Goal: Task Accomplishment & Management: Manage account settings

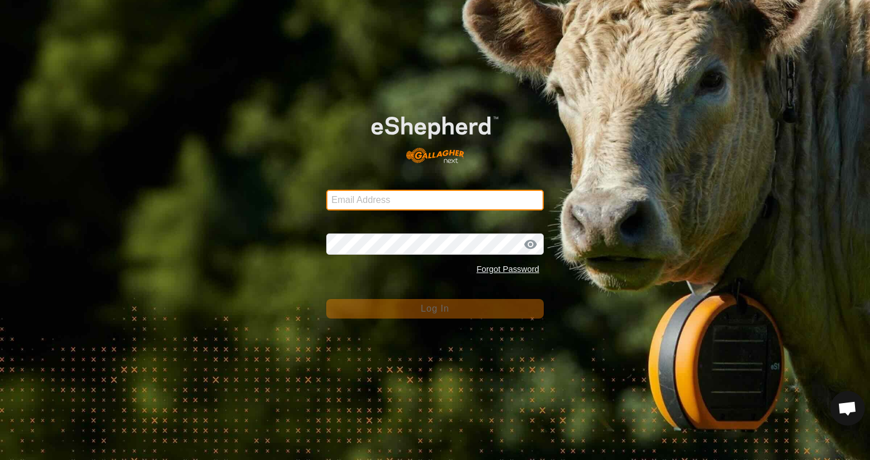
click at [495, 195] on input "Email Address" at bounding box center [434, 200] width 217 height 21
type input "emmahill271@gmail.com"
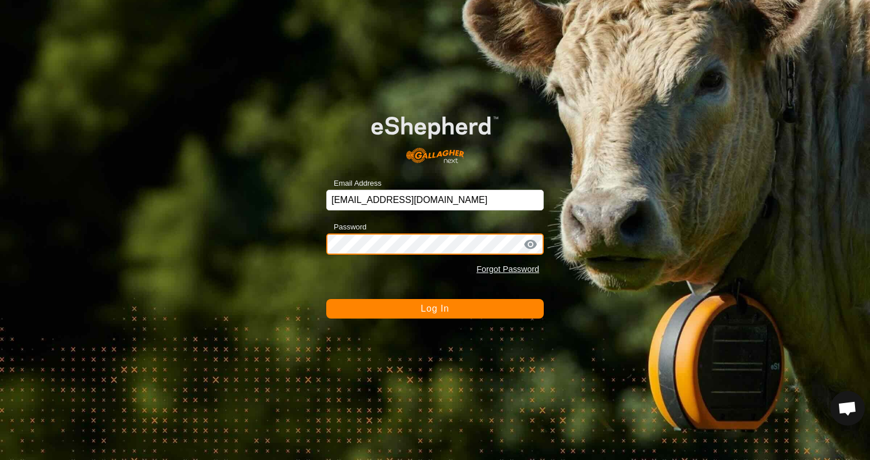
click at [326, 299] on button "Log In" at bounding box center [434, 309] width 217 height 20
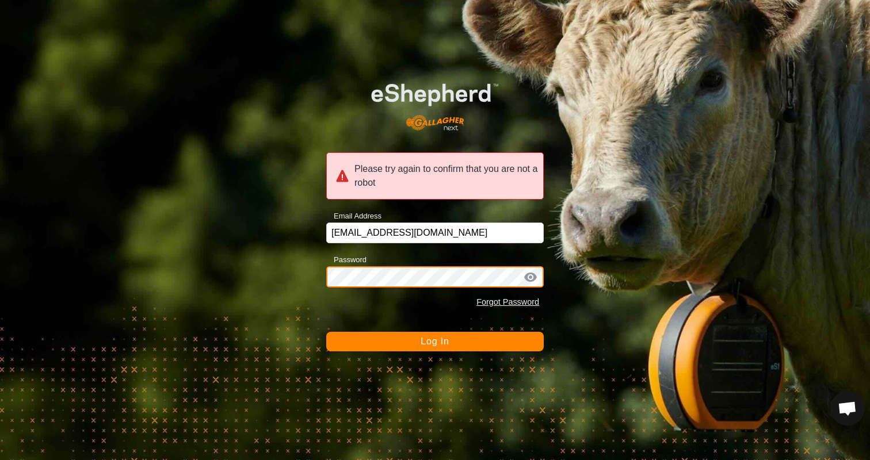
click at [296, 287] on div "Please try again to confirm that you are not a robot Email Address emmahill271@…" at bounding box center [435, 230] width 870 height 460
click at [298, 275] on div "Please try again to confirm that you are not a robot Email Address emmahill271@…" at bounding box center [435, 230] width 870 height 460
click at [326, 332] on button "Log In" at bounding box center [434, 342] width 217 height 20
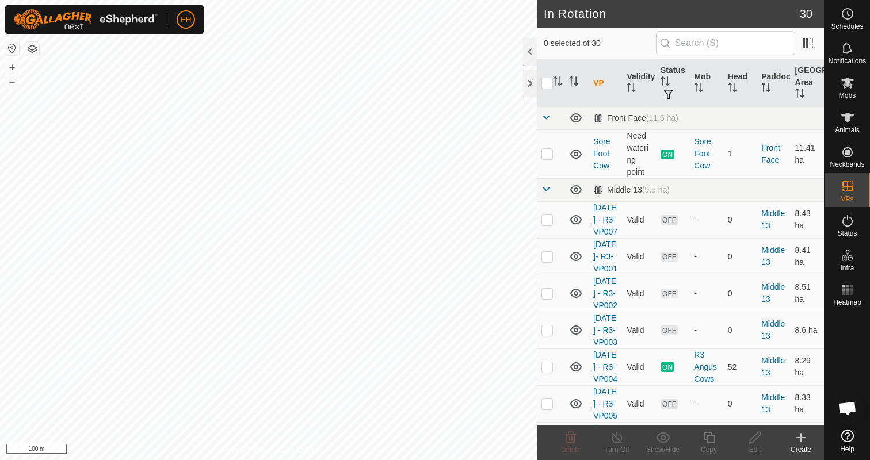
checkbox input "true"
checkbox input "false"
click at [759, 438] on icon at bounding box center [755, 438] width 14 height 14
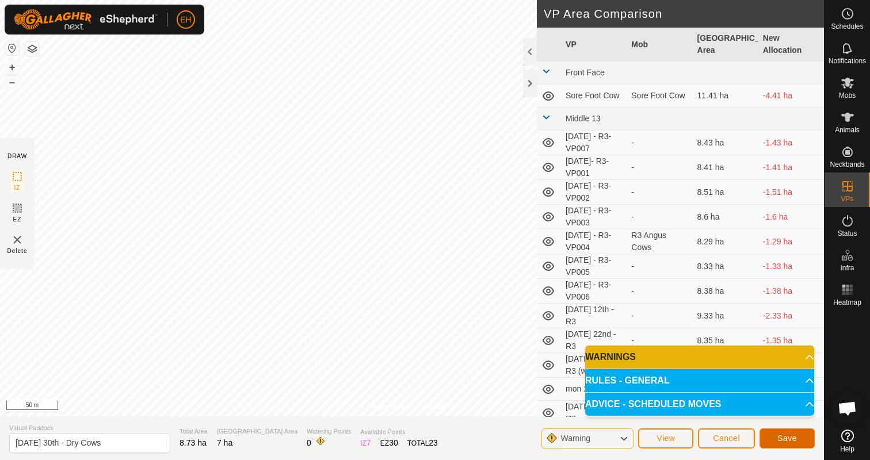
click at [795, 441] on span "Save" at bounding box center [787, 438] width 20 height 9
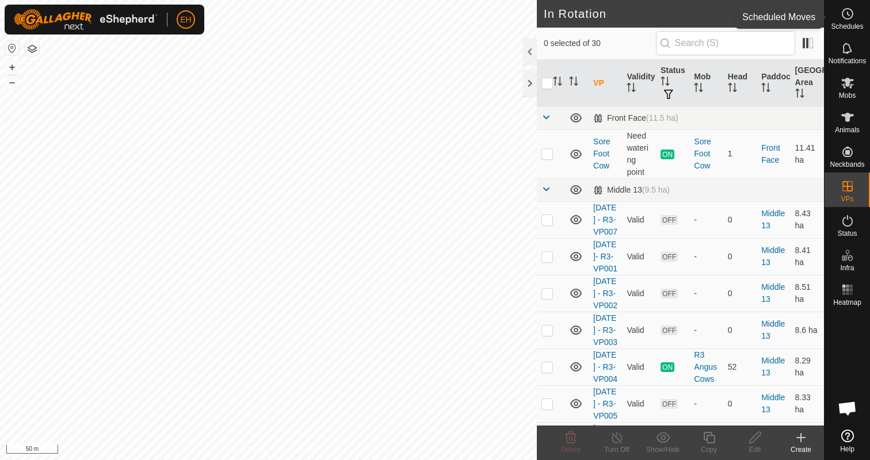
click at [853, 24] on span "Schedules" at bounding box center [847, 26] width 32 height 7
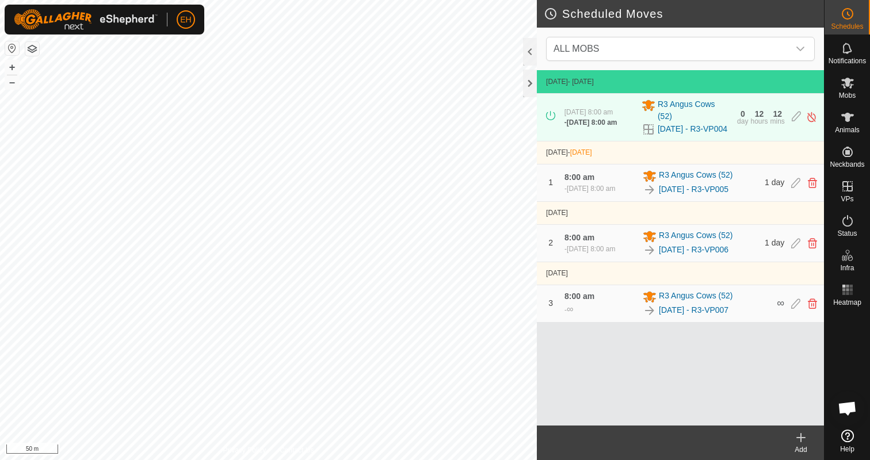
click at [797, 444] on icon at bounding box center [801, 438] width 14 height 14
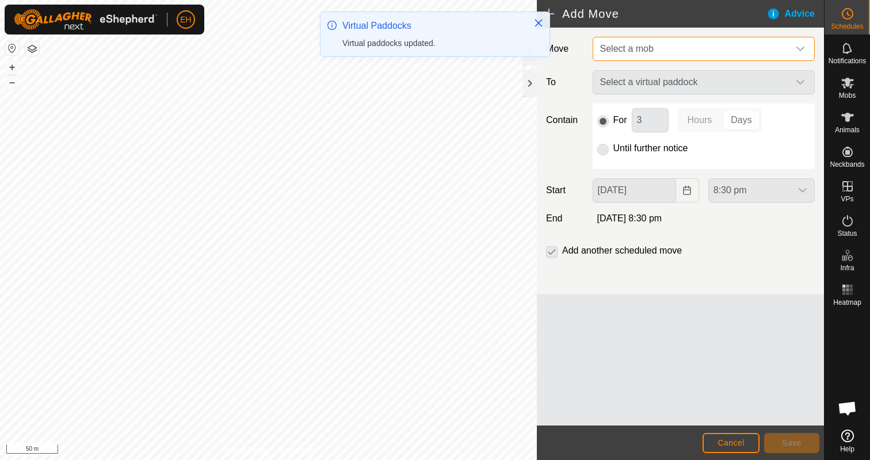
click at [725, 44] on span "Select a mob" at bounding box center [691, 48] width 193 height 23
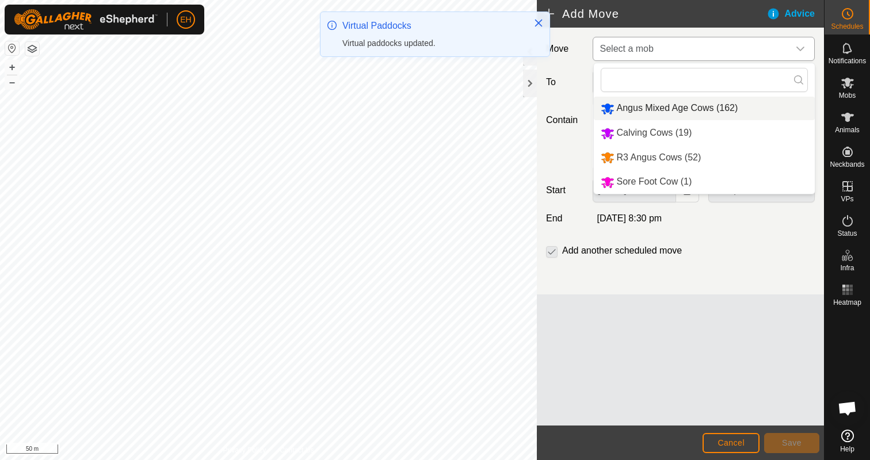
click at [684, 117] on li "Angus Mixed Age Cows (162)" at bounding box center [704, 109] width 221 height 24
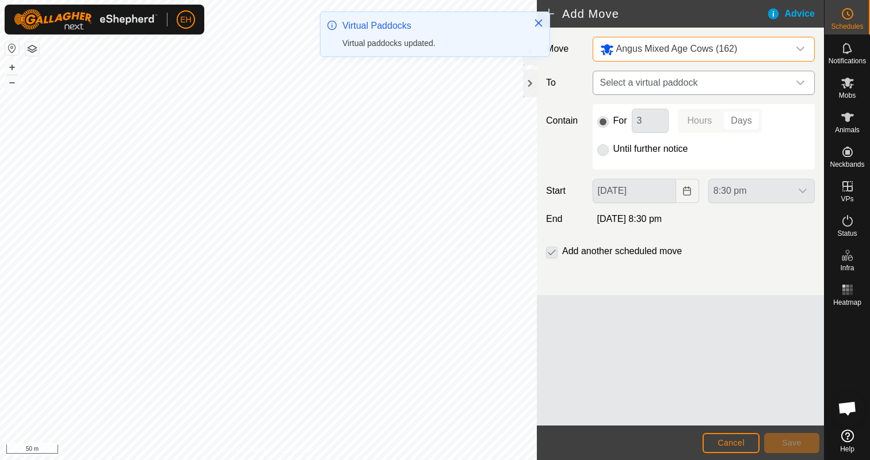
click at [688, 85] on span "Select a virtual paddock" at bounding box center [691, 82] width 193 height 23
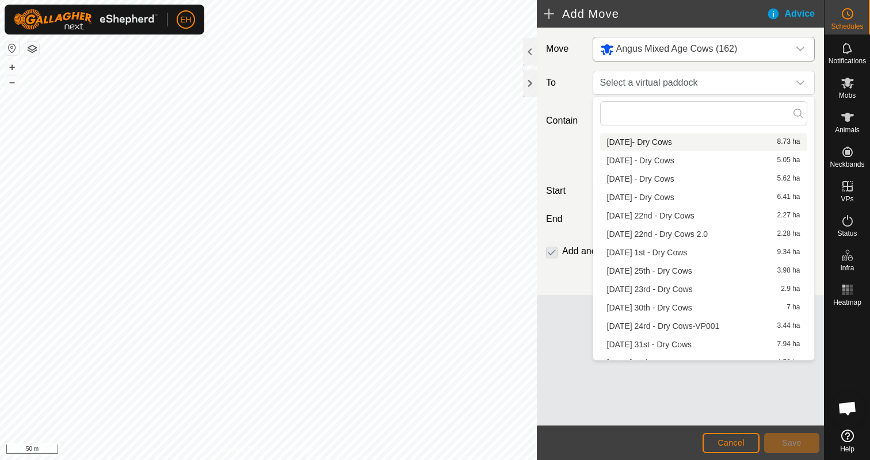
scroll to position [427, 0]
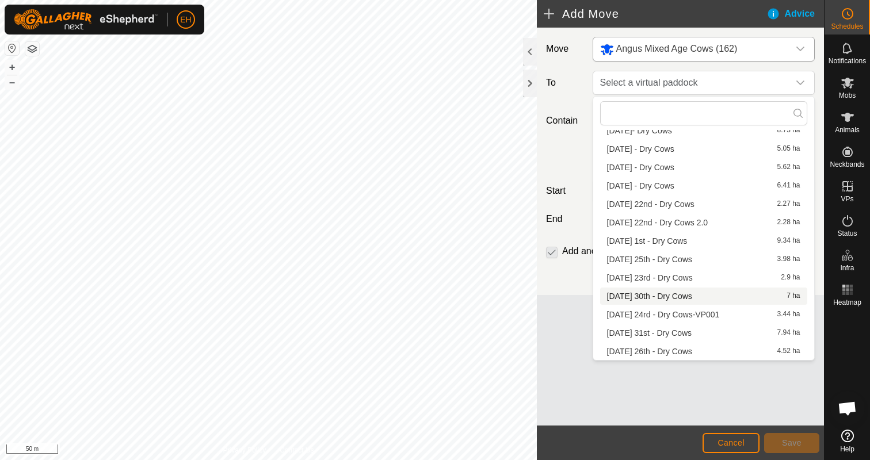
click at [668, 300] on li "[DATE] 30th - Dry Cows 7 ha" at bounding box center [703, 296] width 207 height 17
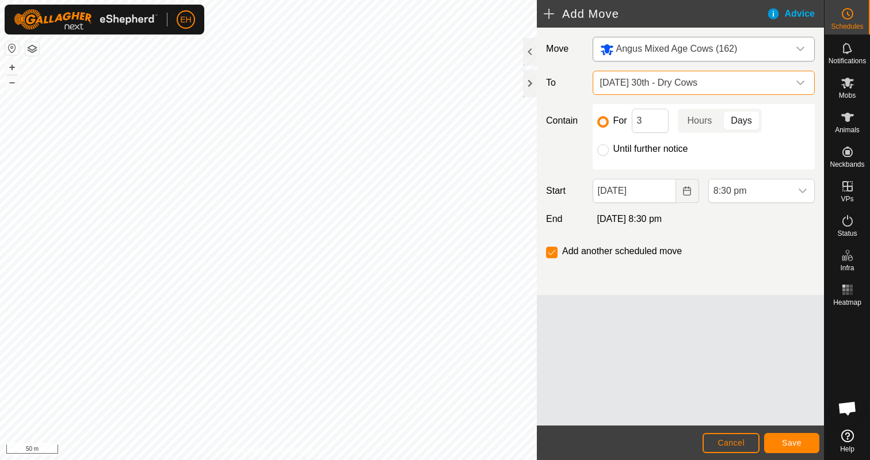
click at [654, 146] on label "Until further notice" at bounding box center [650, 148] width 75 height 9
click at [609, 146] on input "Until further notice" at bounding box center [603, 150] width 12 height 12
radio input "true"
checkbox input "false"
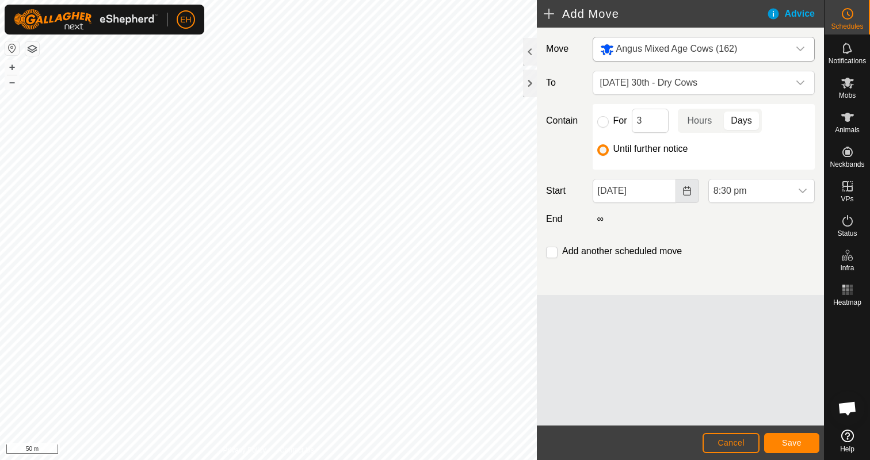
click at [686, 194] on icon "Choose Date" at bounding box center [686, 190] width 9 height 9
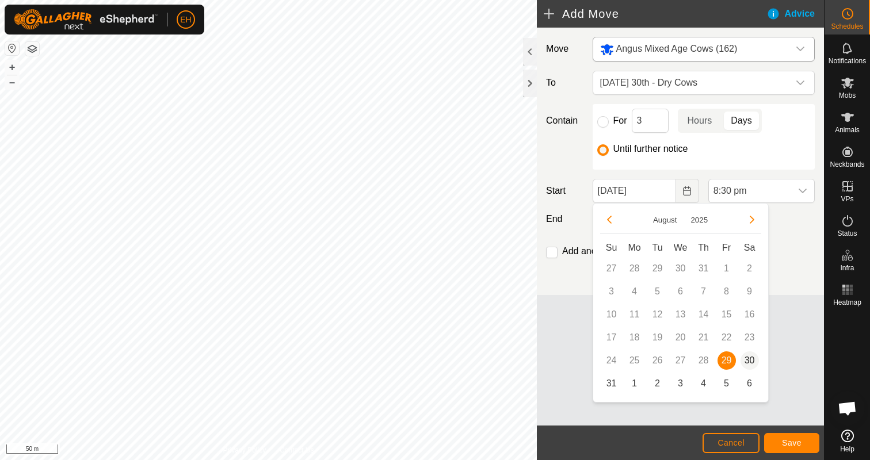
click at [744, 361] on span "30" at bounding box center [749, 360] width 18 height 18
type input "[DATE]"
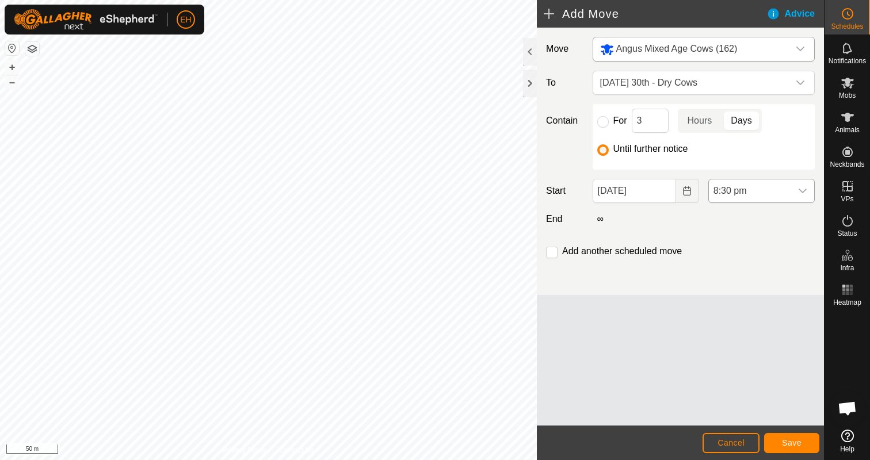
click at [797, 196] on div "dropdown trigger" at bounding box center [802, 190] width 23 height 23
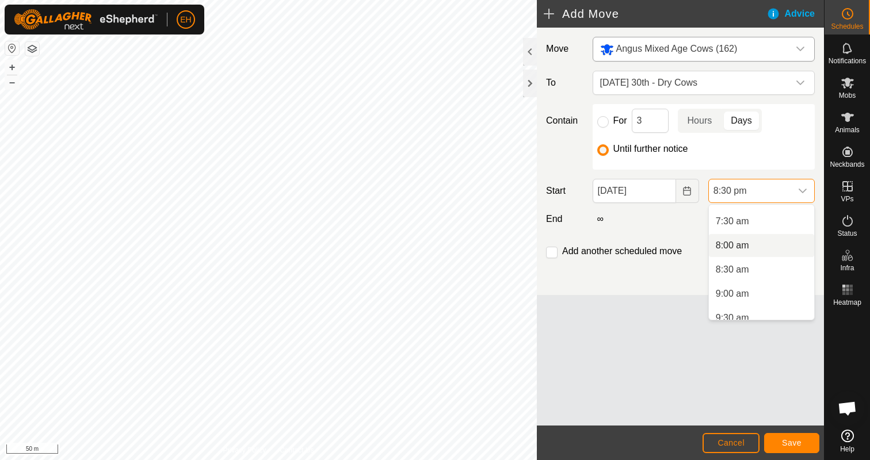
click at [751, 240] on li "8:00 am" at bounding box center [761, 245] width 105 height 23
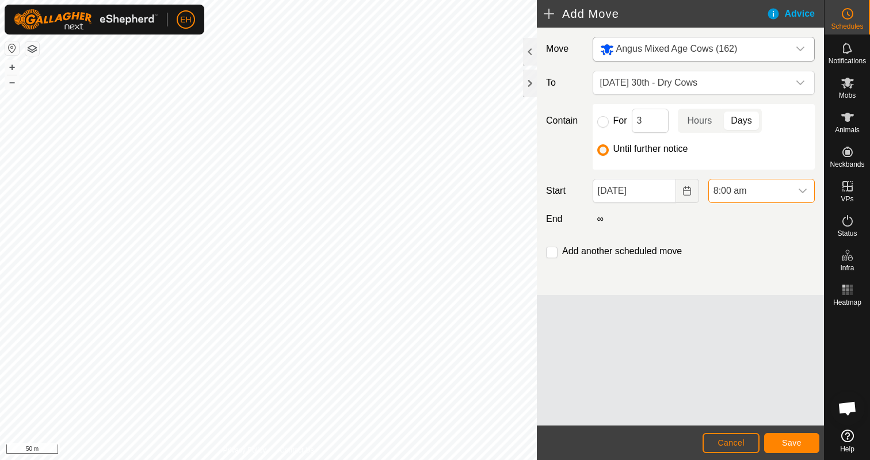
scroll to position [898, 0]
click at [798, 439] on span "Save" at bounding box center [792, 442] width 20 height 9
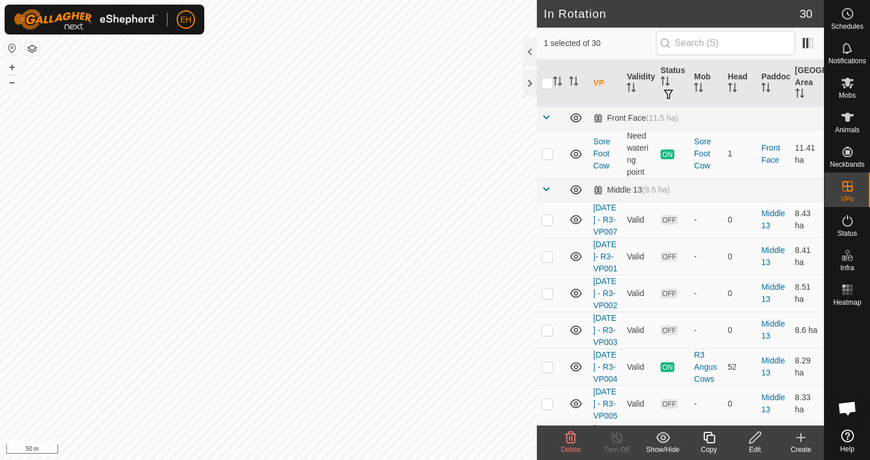
click at [753, 446] on div "Edit" at bounding box center [755, 450] width 46 height 10
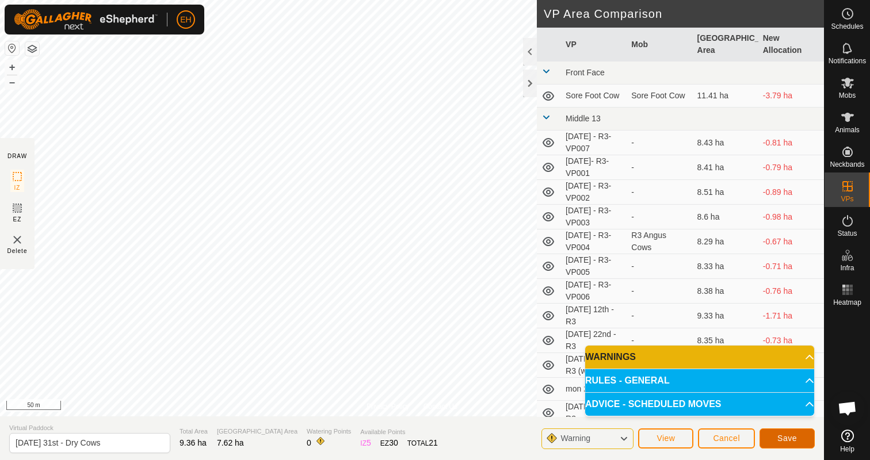
click at [781, 443] on button "Save" at bounding box center [786, 438] width 55 height 20
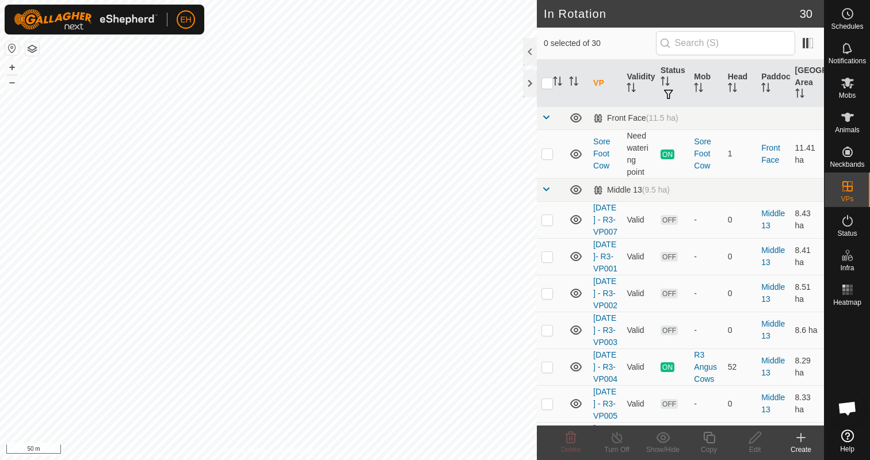
checkbox input "true"
click at [758, 437] on icon at bounding box center [755, 438] width 14 height 14
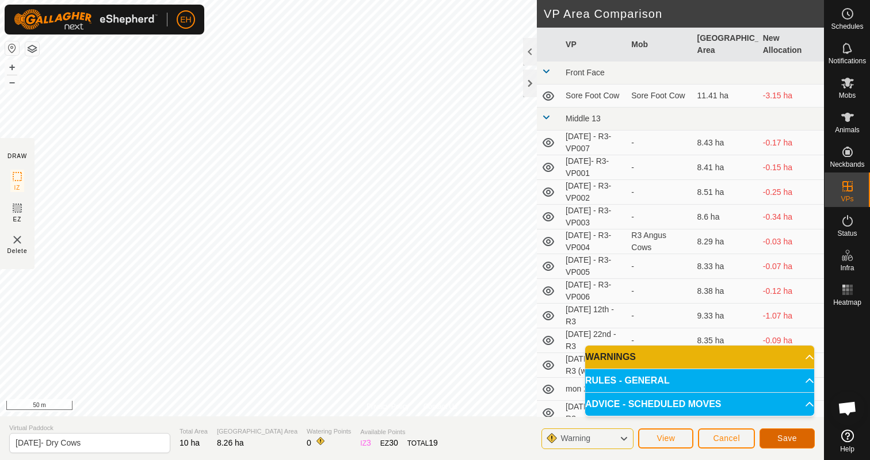
click at [798, 437] on button "Save" at bounding box center [786, 438] width 55 height 20
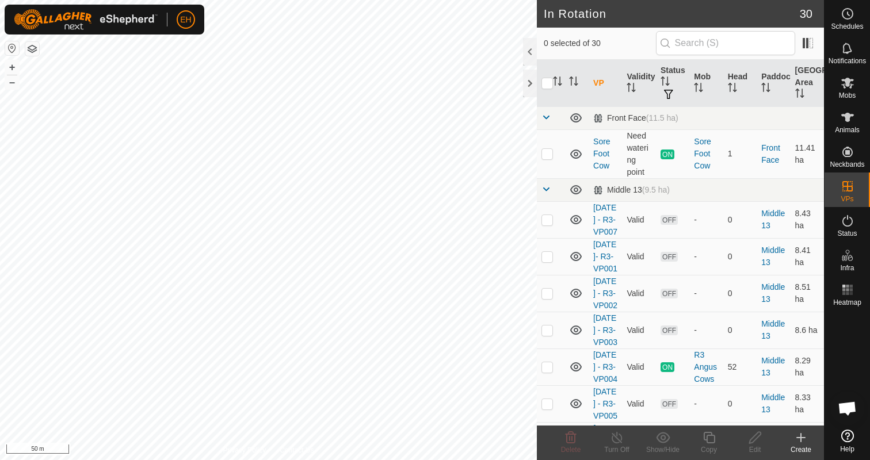
checkbox input "true"
click at [714, 441] on icon at bounding box center [709, 438] width 12 height 12
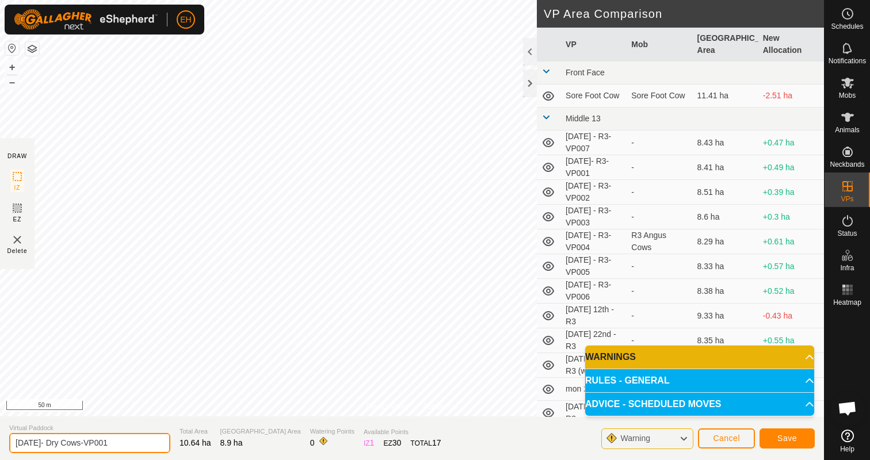
drag, startPoint x: 125, startPoint y: 447, endPoint x: 2, endPoint y: 454, distance: 123.8
click at [2, 454] on section "Virtual Paddock [DATE]- Dry Cows-VP001 Total Area 10.64 ha Grazing Area 8.9 ha …" at bounding box center [412, 438] width 824 height 44
click at [148, 449] on section "Virtual Paddock [DATE]- Dry Cows-VP001 Total Area 10.64 ha Grazing Area 8.9 ha …" at bounding box center [412, 438] width 824 height 44
drag, startPoint x: 134, startPoint y: 446, endPoint x: 11, endPoint y: 443, distance: 123.1
click at [11, 443] on input "[DATE]- Dry Cows-VP001" at bounding box center [89, 443] width 161 height 20
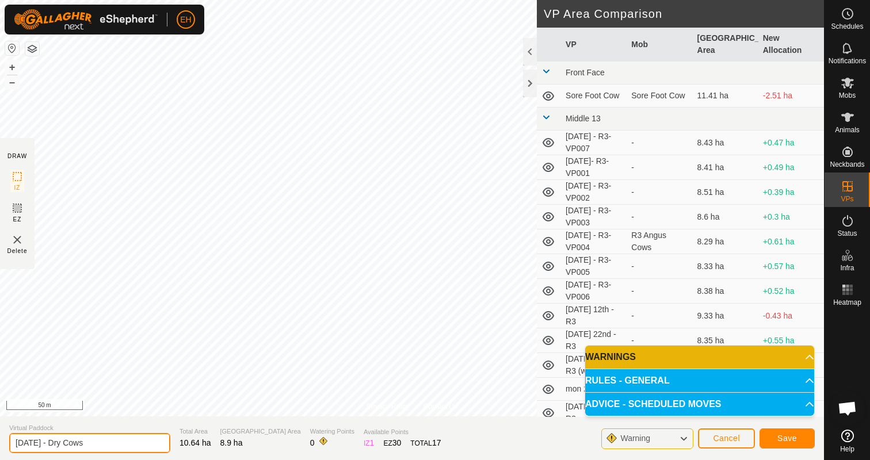
type input "[DATE] - Dry Cows"
click at [788, 427] on div "Save" at bounding box center [786, 438] width 55 height 28
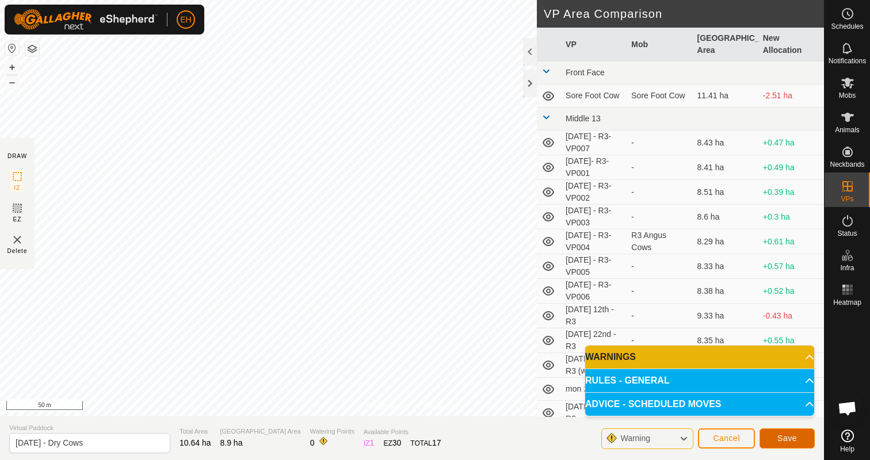
click at [787, 435] on span "Save" at bounding box center [787, 438] width 20 height 9
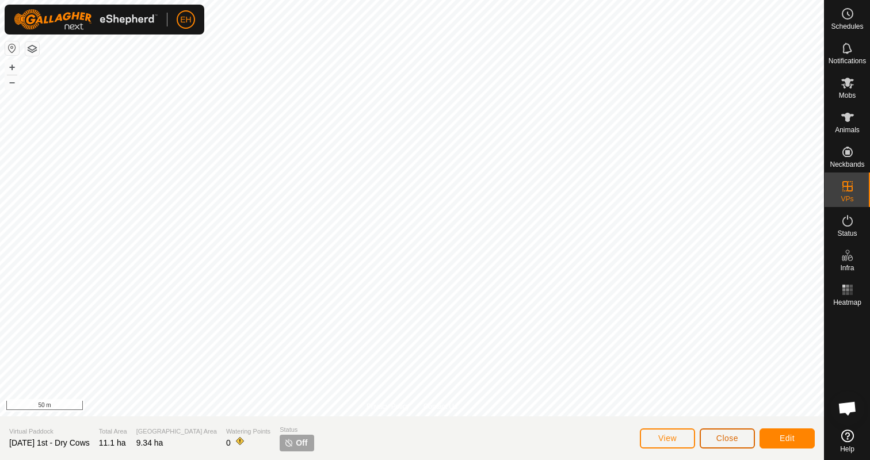
click at [732, 442] on span "Close" at bounding box center [727, 438] width 22 height 9
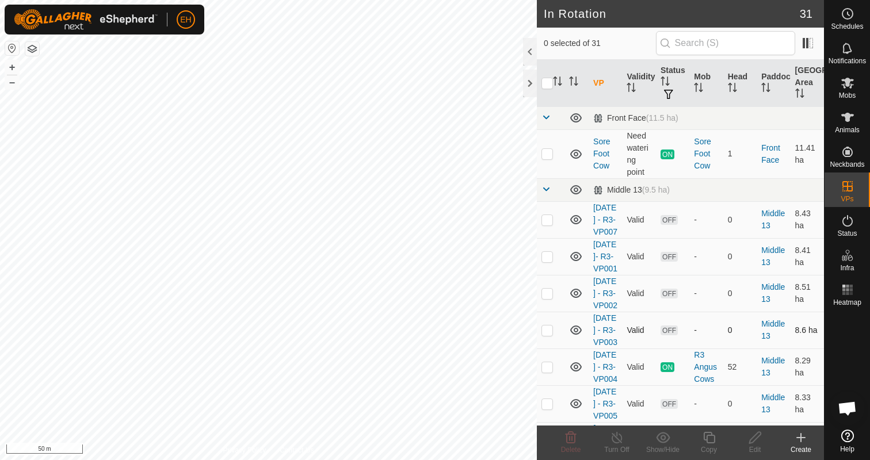
checkbox input "true"
click at [753, 438] on icon at bounding box center [755, 438] width 14 height 14
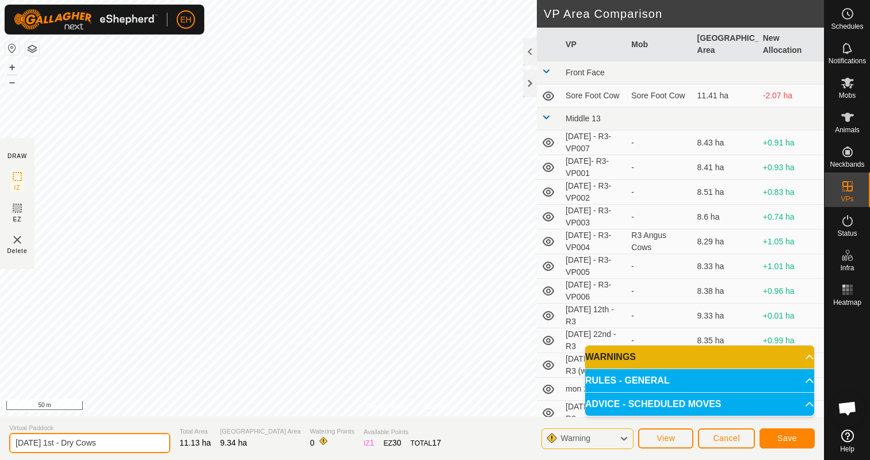
drag, startPoint x: 118, startPoint y: 442, endPoint x: 0, endPoint y: 432, distance: 118.9
click at [0, 432] on section "Virtual Paddock [DATE] 1st - Dry Cows Total Area 11.13 ha Grazing Area 9.34 ha …" at bounding box center [412, 438] width 824 height 44
type input "[DATE]"
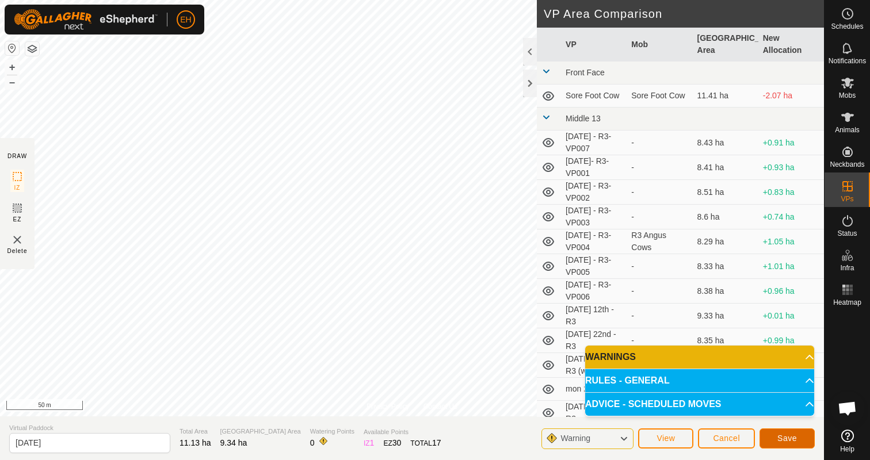
click at [799, 437] on button "Save" at bounding box center [786, 438] width 55 height 20
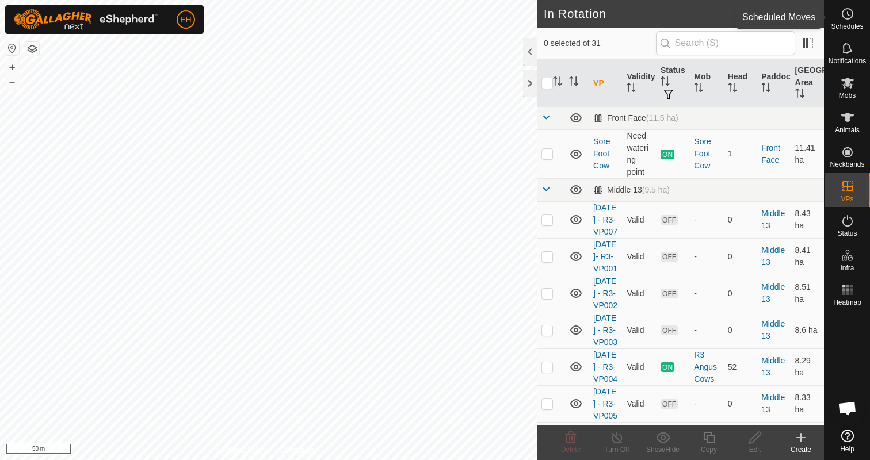
click at [858, 17] on div "Schedules" at bounding box center [846, 17] width 45 height 35
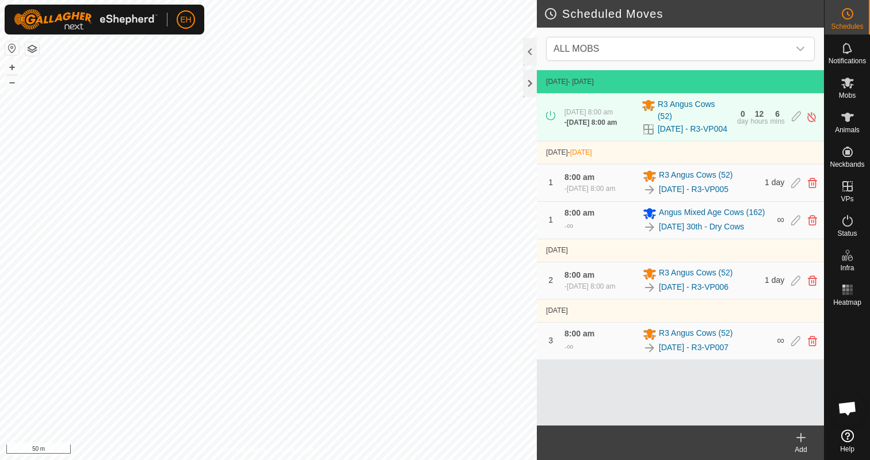
click at [798, 443] on icon at bounding box center [801, 438] width 14 height 14
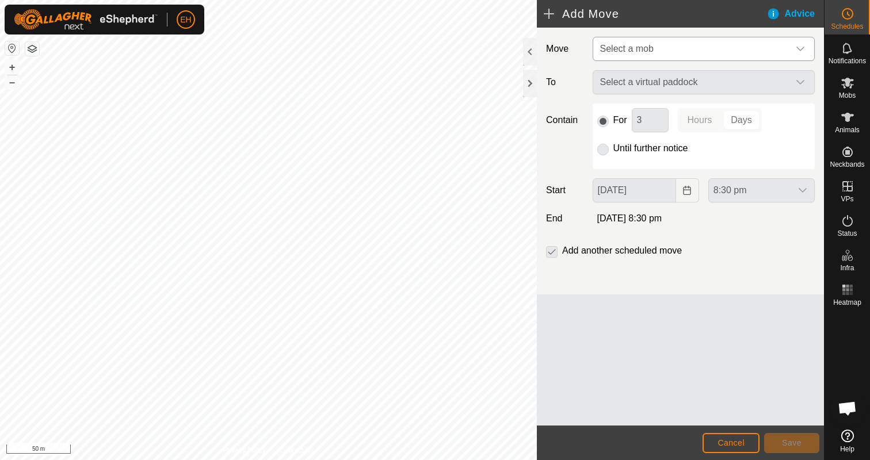
click at [674, 57] on span "Select a mob" at bounding box center [691, 48] width 193 height 23
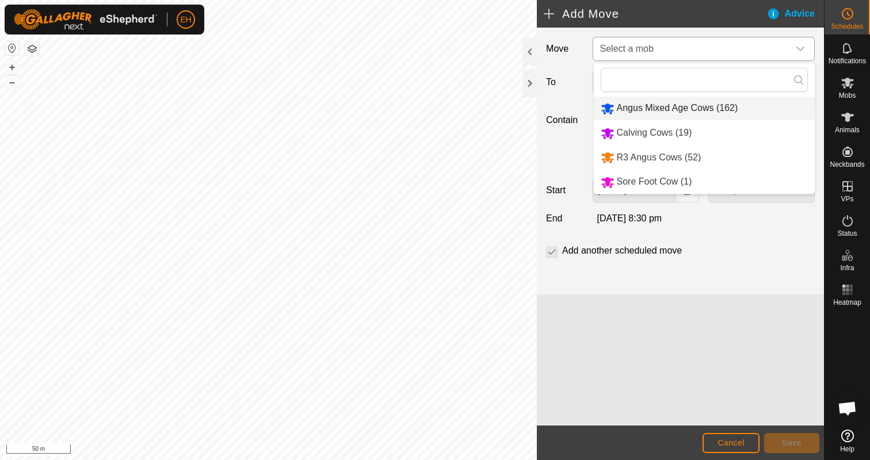
click at [658, 115] on li "Angus Mixed Age Cows (162)" at bounding box center [704, 109] width 221 height 24
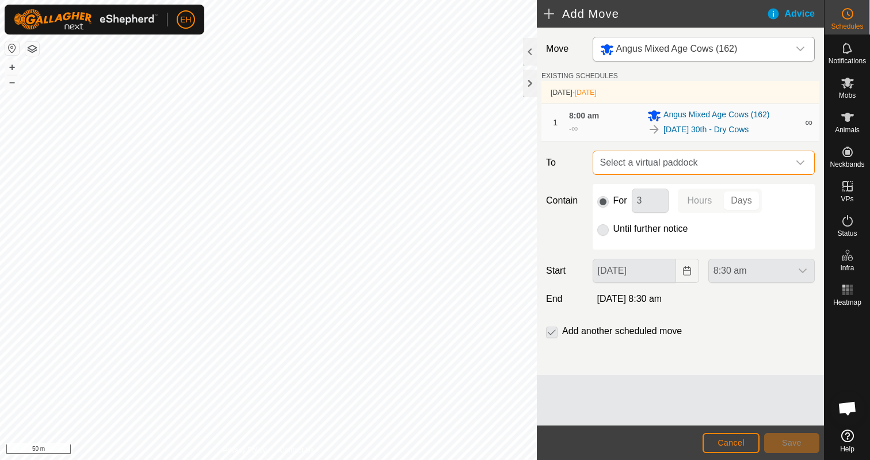
click at [671, 171] on span "Select a virtual paddock" at bounding box center [691, 162] width 193 height 23
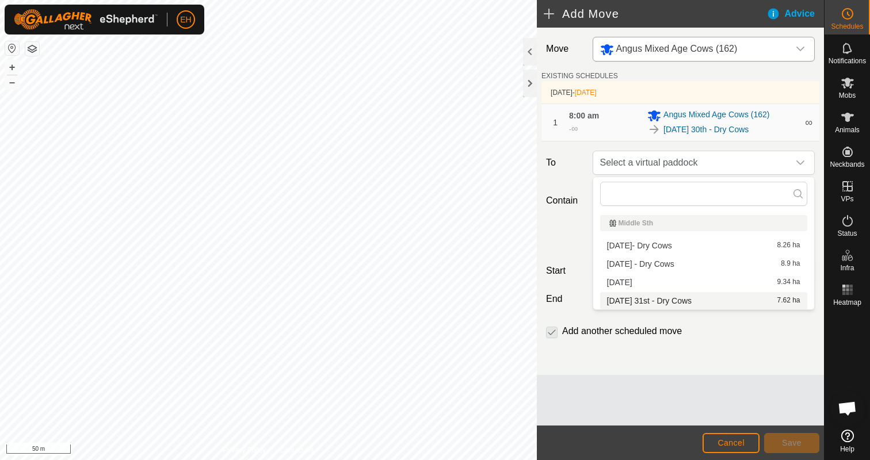
click at [664, 305] on li "[DATE] 31st - Dry Cows 7.62 ha" at bounding box center [703, 300] width 207 height 17
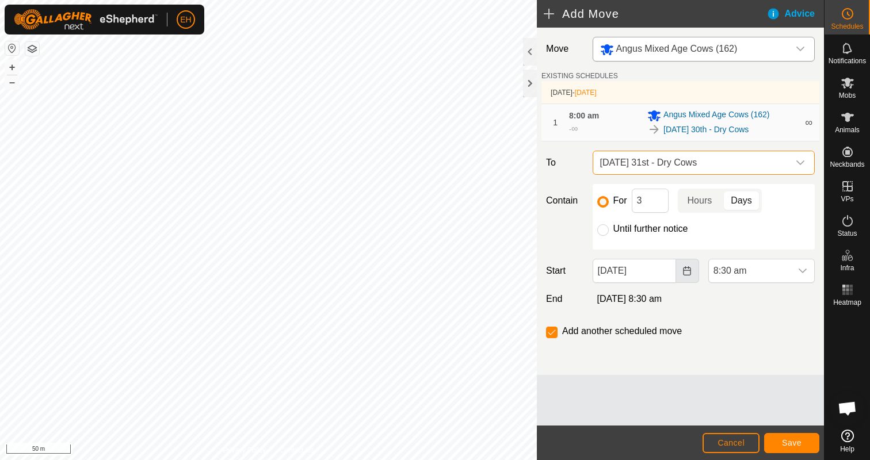
click at [688, 271] on icon "Choose Date" at bounding box center [686, 270] width 9 height 9
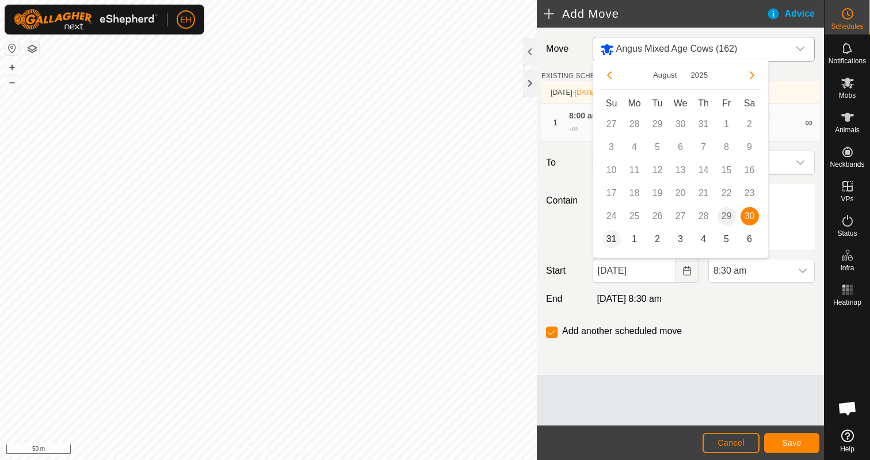
click at [610, 239] on span "31" at bounding box center [611, 239] width 18 height 18
type input "[DATE]"
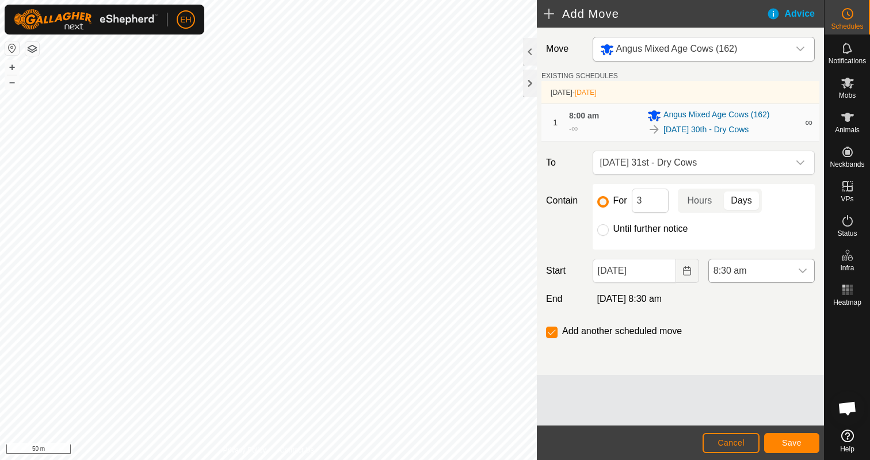
click at [800, 272] on icon "dropdown trigger" at bounding box center [802, 270] width 9 height 9
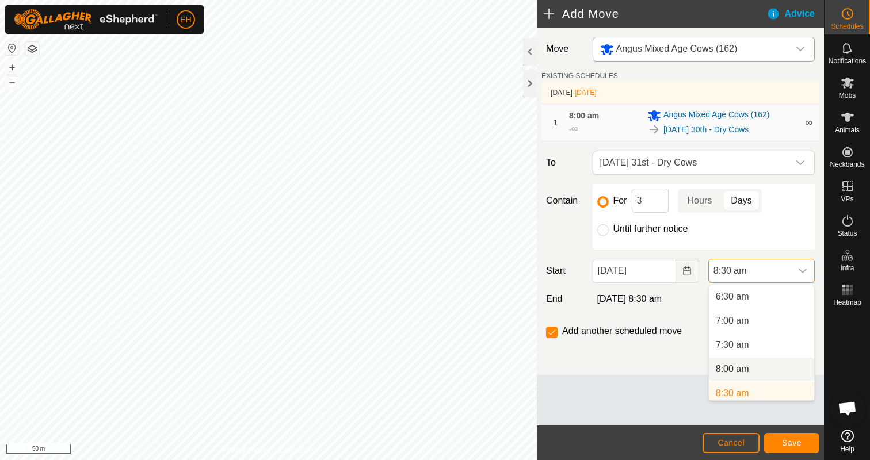
click at [753, 374] on li "8:00 am" at bounding box center [761, 369] width 105 height 23
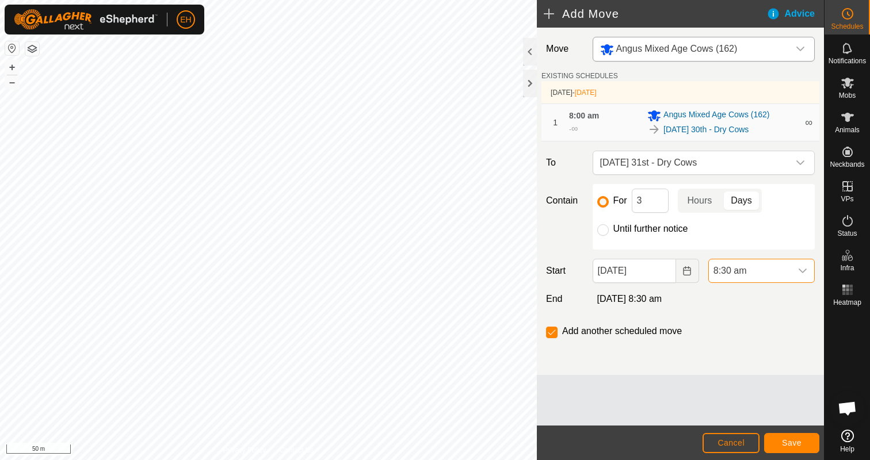
scroll to position [319, 0]
click at [784, 446] on span "Save" at bounding box center [792, 442] width 20 height 9
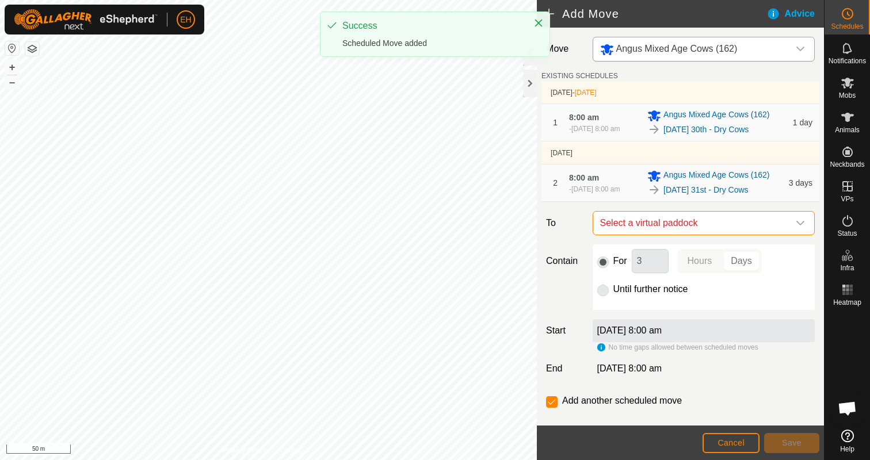
click at [684, 225] on span "Select a virtual paddock" at bounding box center [691, 223] width 193 height 23
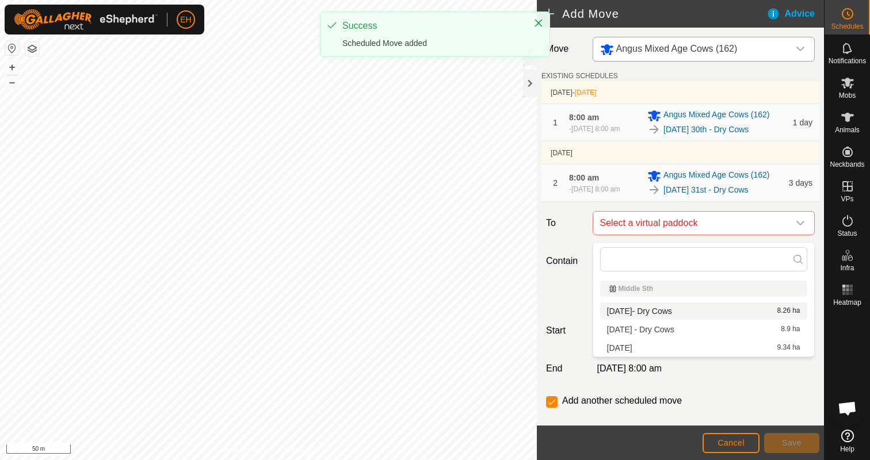
click at [675, 313] on li "[DATE]- Dry Cows 8.26 ha" at bounding box center [703, 311] width 207 height 17
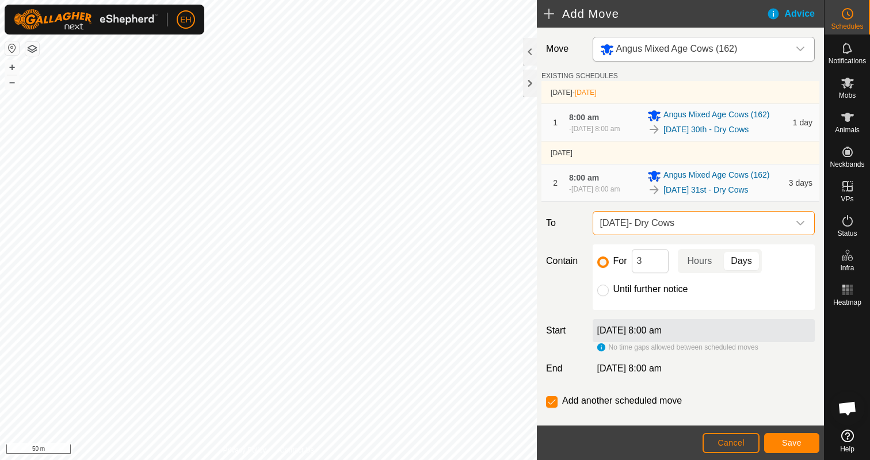
click at [621, 294] on label "Until further notice" at bounding box center [650, 289] width 75 height 9
click at [609, 296] on input "Until further notice" at bounding box center [603, 291] width 12 height 12
radio input "true"
checkbox input "false"
click at [662, 335] on label "[DATE] 8:00 am" at bounding box center [629, 331] width 65 height 10
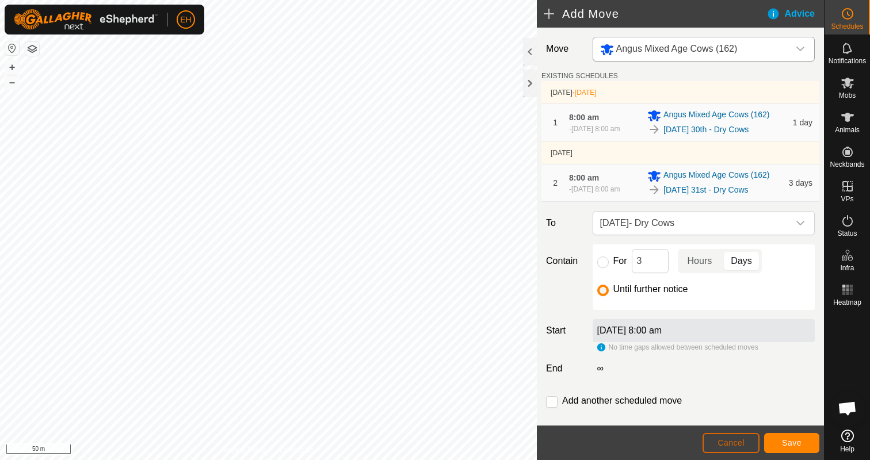
click at [742, 440] on span "Cancel" at bounding box center [730, 442] width 27 height 9
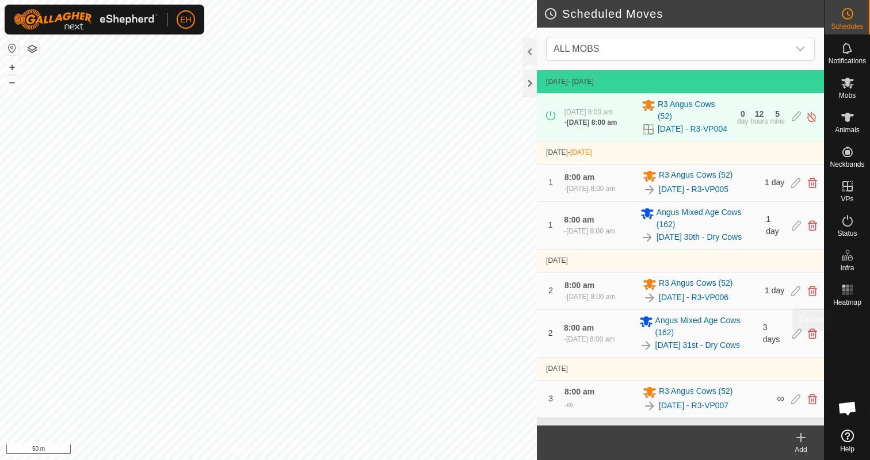
click at [808, 339] on icon at bounding box center [812, 333] width 9 height 10
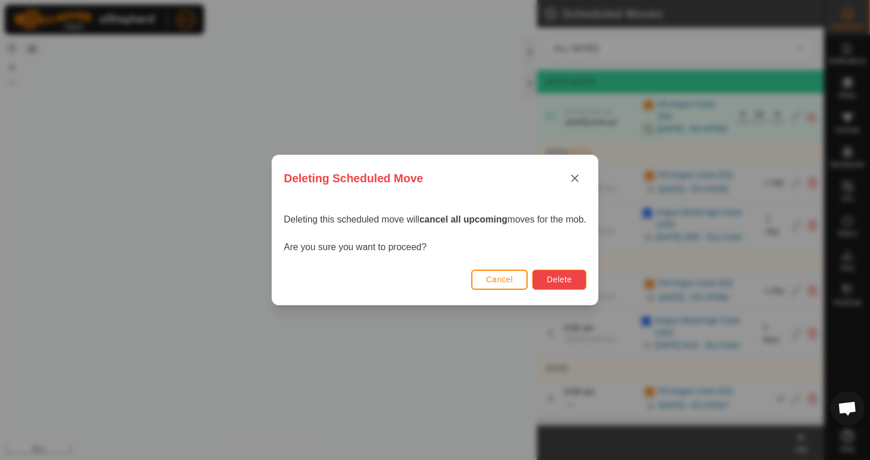
click at [576, 273] on button "Delete" at bounding box center [558, 280] width 53 height 20
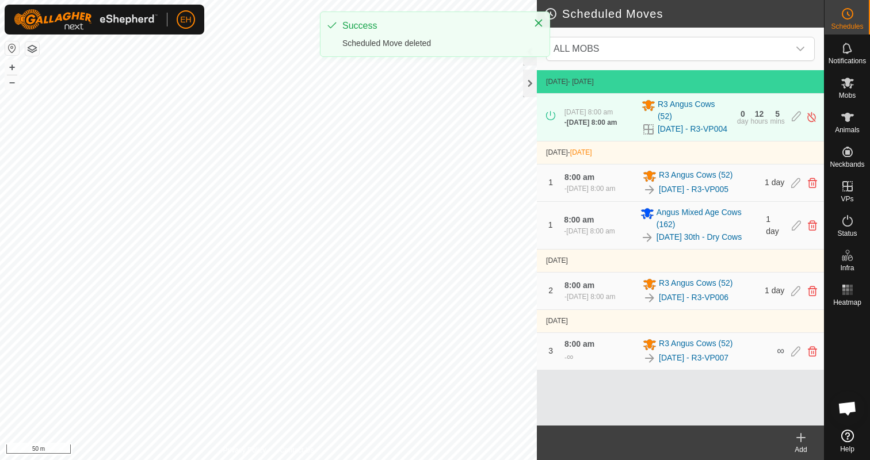
click at [808, 447] on div "Add" at bounding box center [801, 450] width 46 height 10
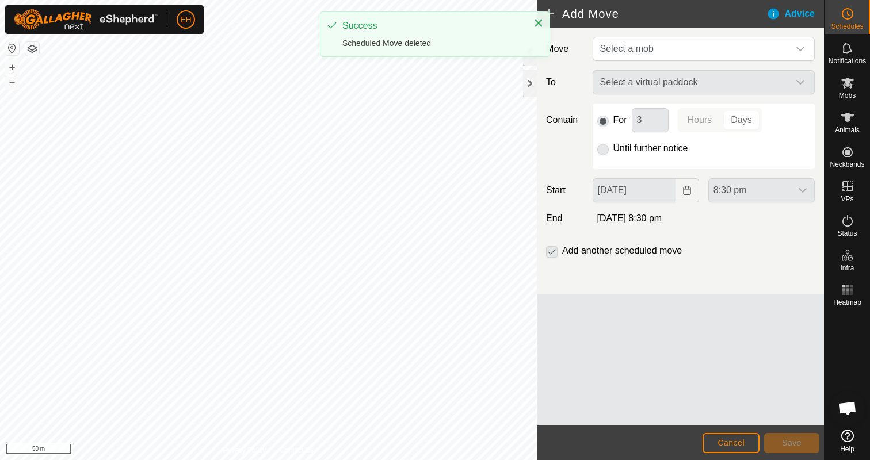
click at [695, 82] on div "Select a virtual paddock" at bounding box center [703, 82] width 231 height 24
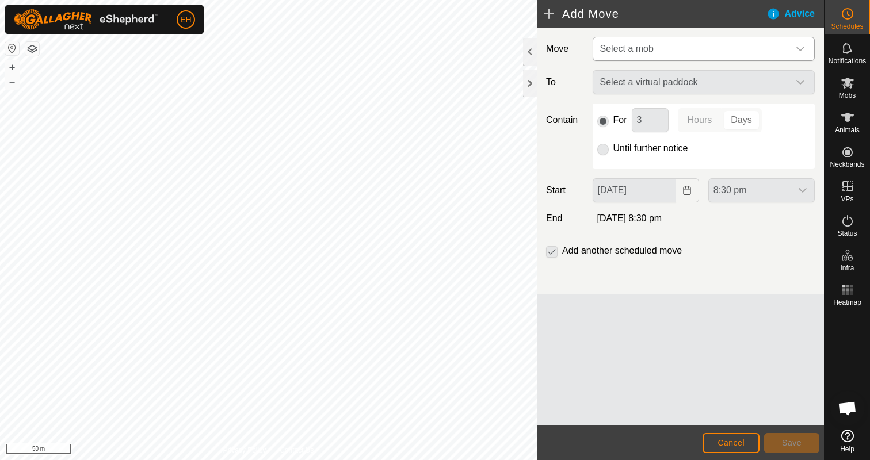
click at [675, 40] on span "Select a mob" at bounding box center [691, 48] width 193 height 23
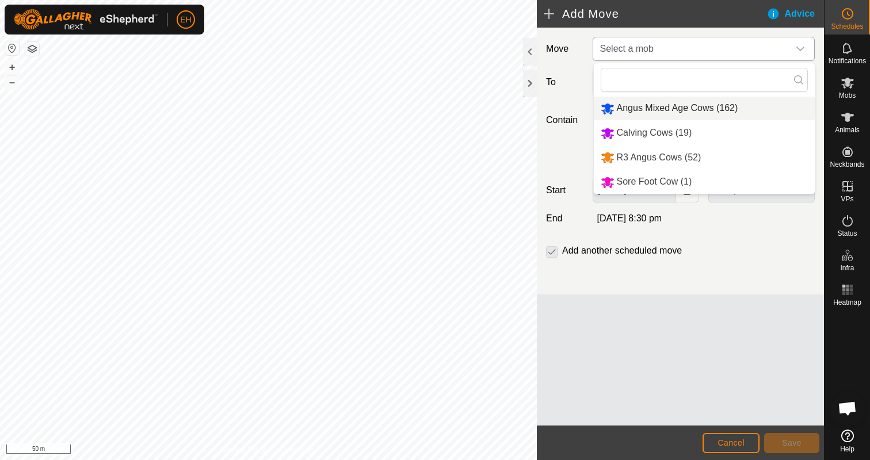
click at [663, 108] on li "Angus Mixed Age Cows (162)" at bounding box center [704, 109] width 221 height 24
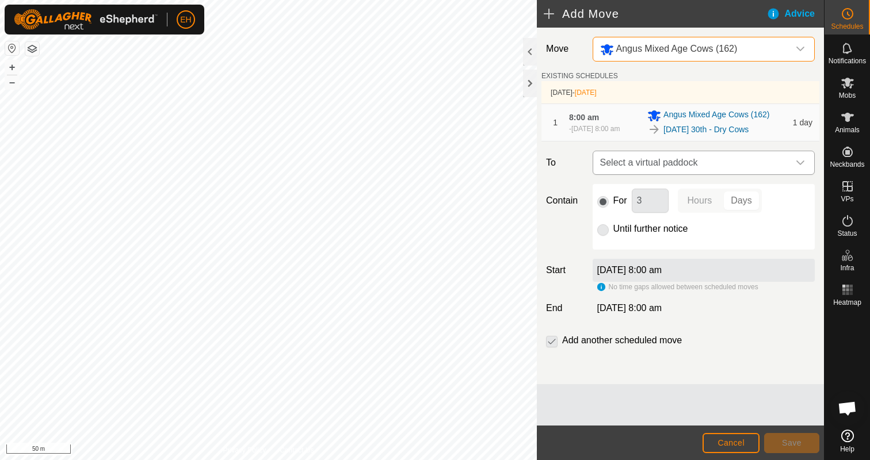
click at [661, 167] on span "Select a virtual paddock" at bounding box center [691, 162] width 193 height 23
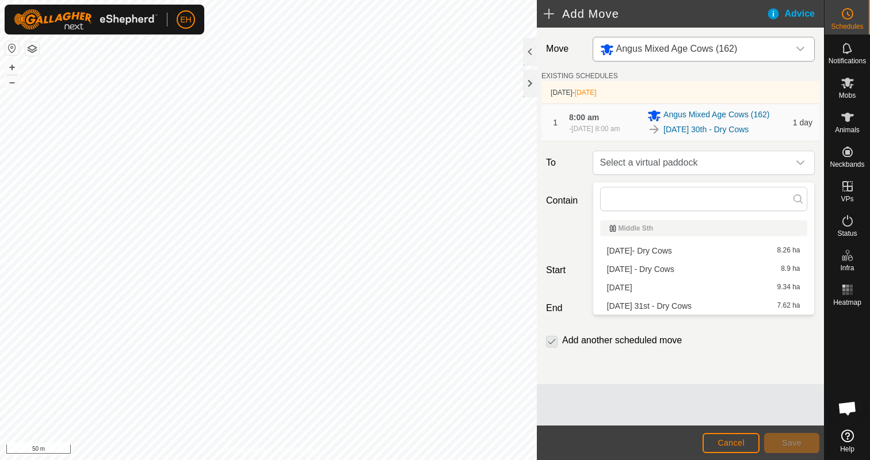
click at [672, 305] on li "[DATE] 31st - Dry Cows 7.62 ha" at bounding box center [703, 305] width 207 height 17
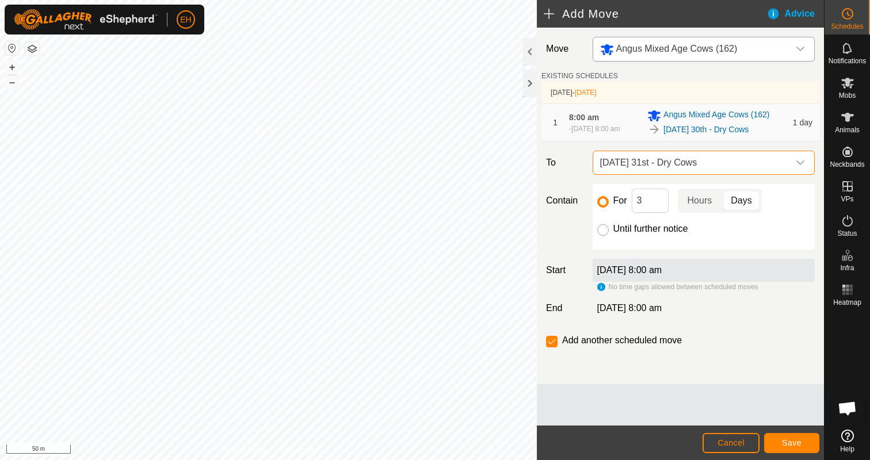
click at [605, 236] on input "Until further notice" at bounding box center [603, 230] width 12 height 12
radio input "true"
checkbox input "false"
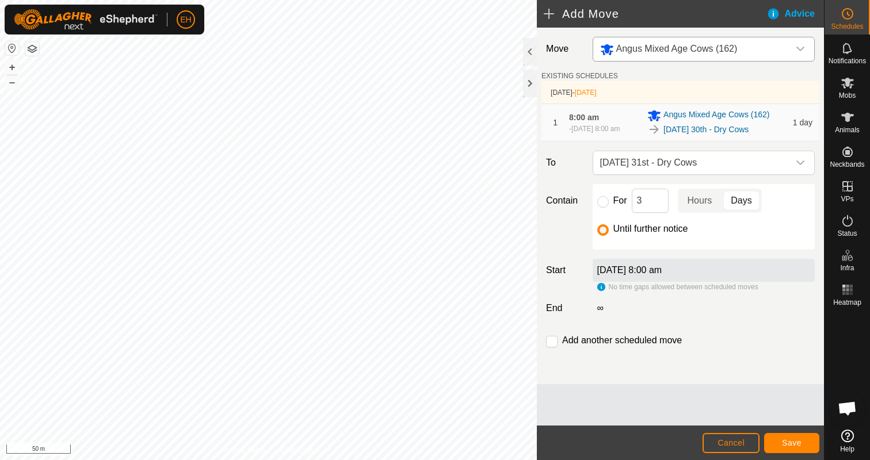
click at [692, 278] on div "[DATE] 8:00 am" at bounding box center [703, 270] width 222 height 23
click at [810, 442] on button "Save" at bounding box center [791, 443] width 55 height 20
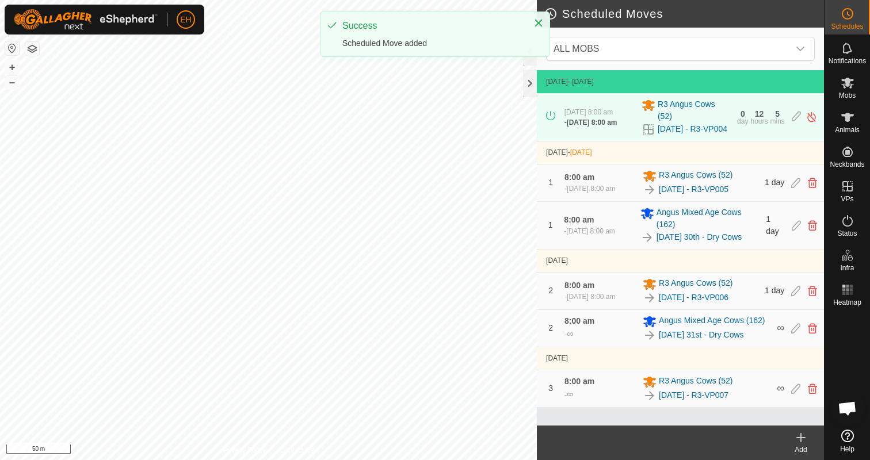
click at [798, 437] on icon at bounding box center [801, 438] width 14 height 14
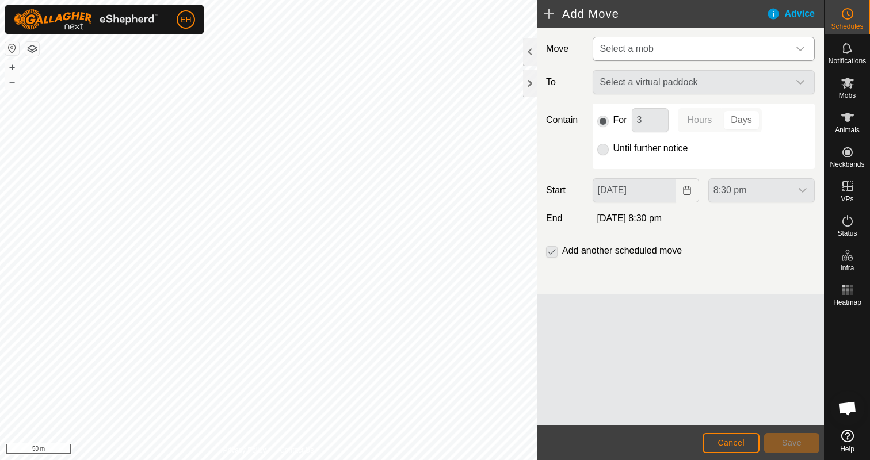
click at [646, 47] on span "Select a mob" at bounding box center [626, 49] width 53 height 10
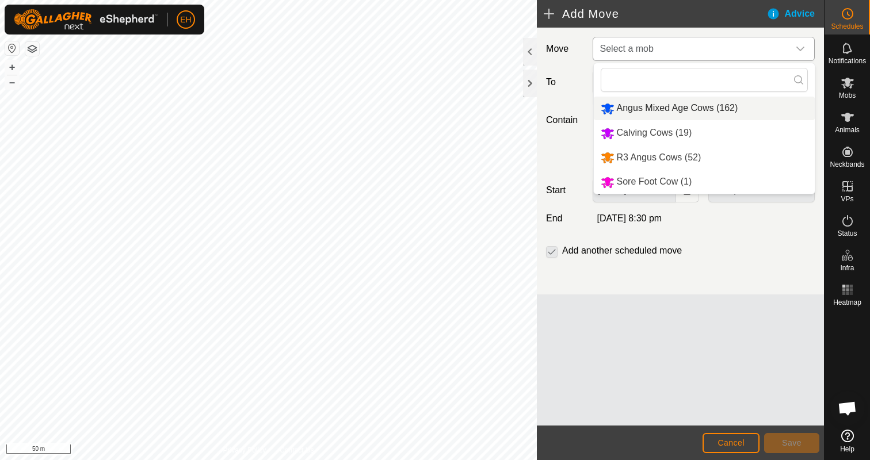
click at [652, 116] on li "Angus Mixed Age Cows (162)" at bounding box center [704, 109] width 221 height 24
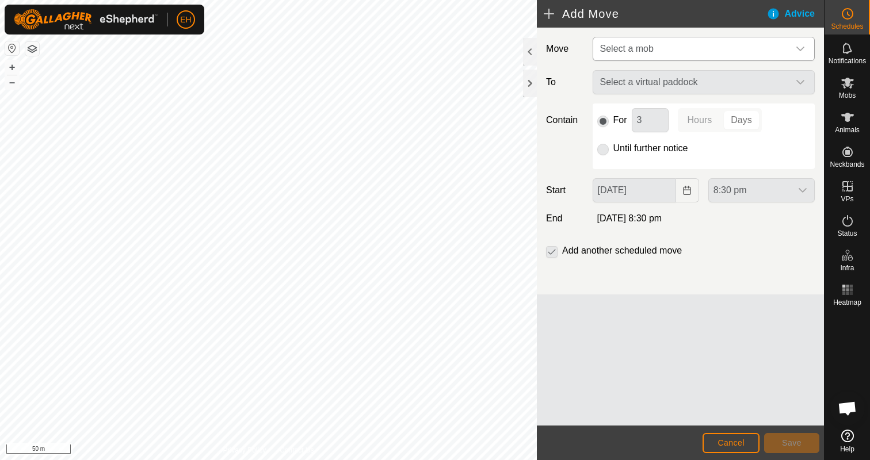
type input "[DATE]"
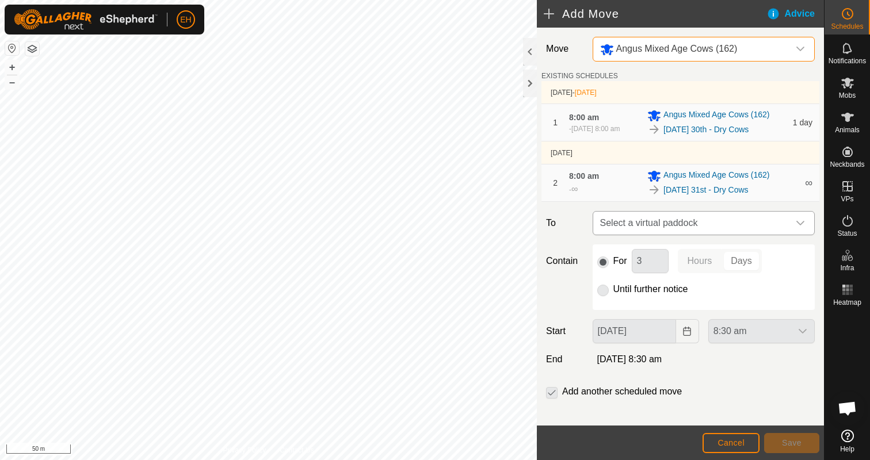
click at [667, 235] on span "Select a virtual paddock" at bounding box center [691, 223] width 193 height 23
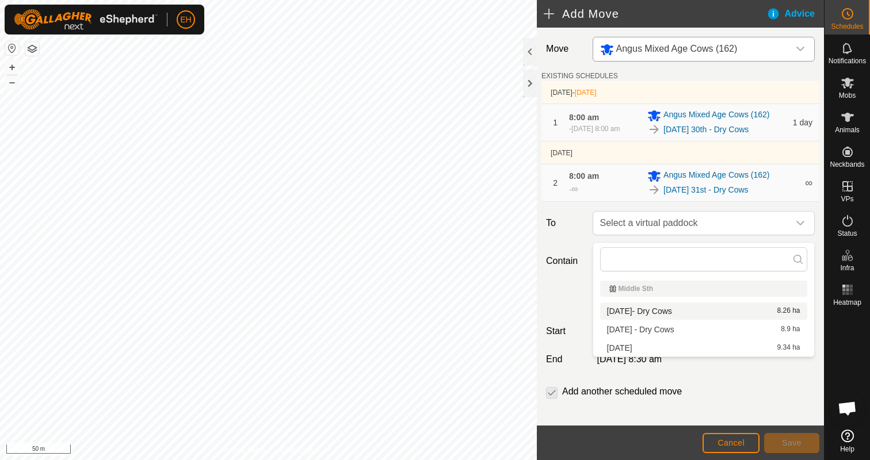
click at [672, 313] on li "[DATE]- Dry Cows 8.26 ha" at bounding box center [703, 311] width 207 height 17
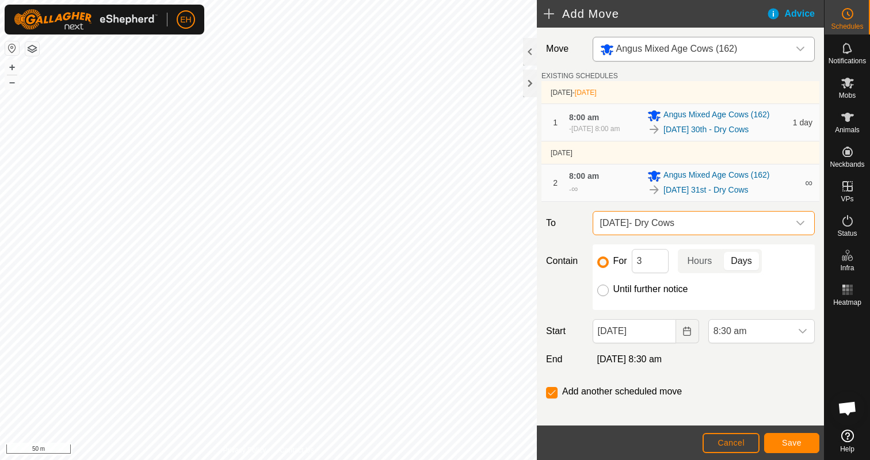
click at [600, 296] on input "Until further notice" at bounding box center [603, 291] width 12 height 12
radio input "true"
checkbox input "false"
click at [686, 334] on icon "Choose Date" at bounding box center [686, 331] width 7 height 9
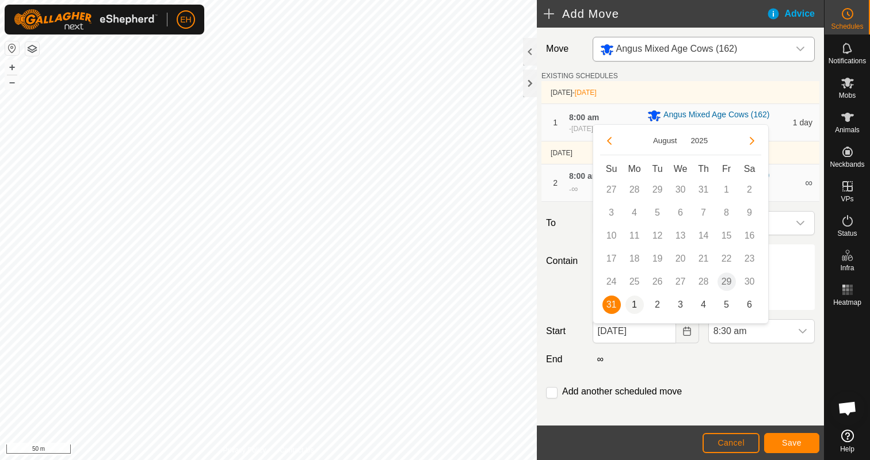
click at [636, 298] on span "1" at bounding box center [634, 305] width 18 height 18
type input "[DATE]"
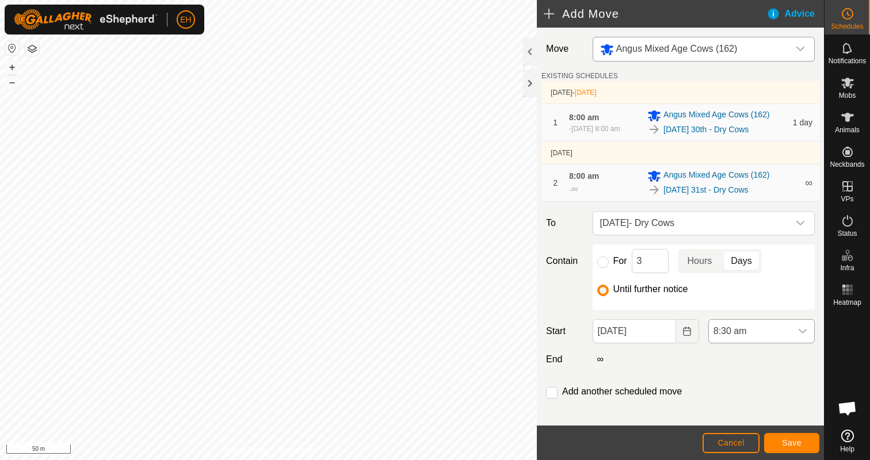
click at [801, 334] on icon "dropdown trigger" at bounding box center [802, 331] width 9 height 9
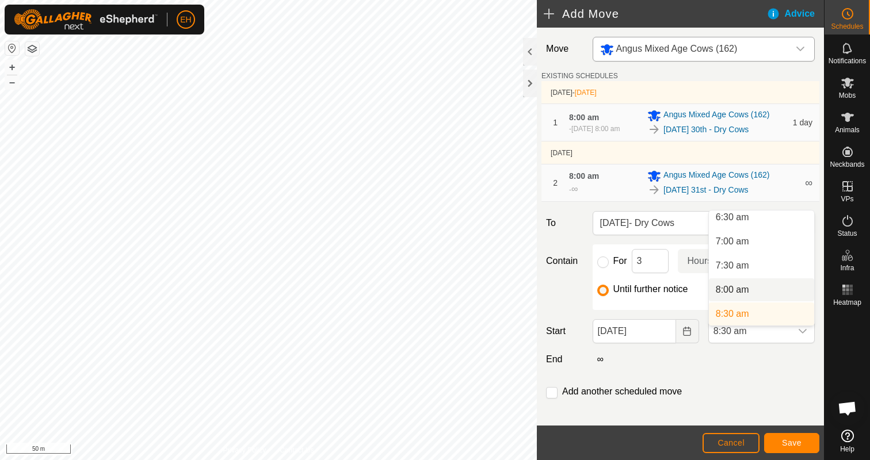
click at [734, 286] on li "8:00 am" at bounding box center [761, 289] width 105 height 23
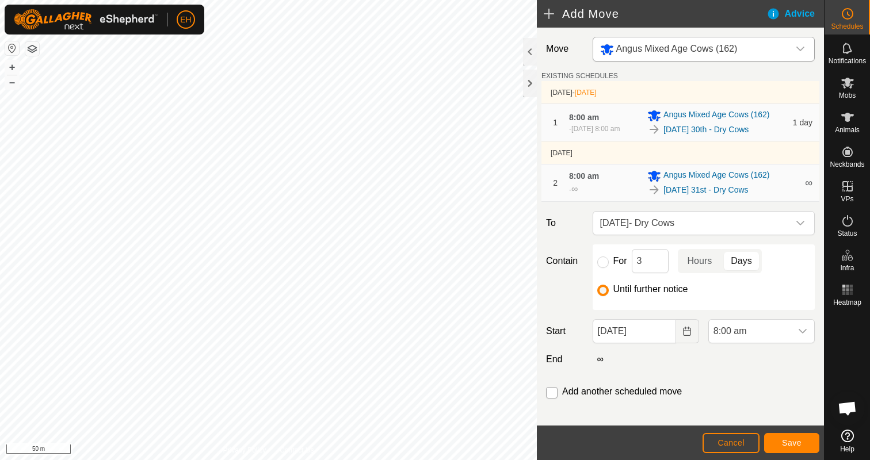
click at [552, 397] on input "checkbox" at bounding box center [552, 393] width 12 height 12
checkbox input "true"
click at [779, 441] on button "Save" at bounding box center [791, 443] width 55 height 20
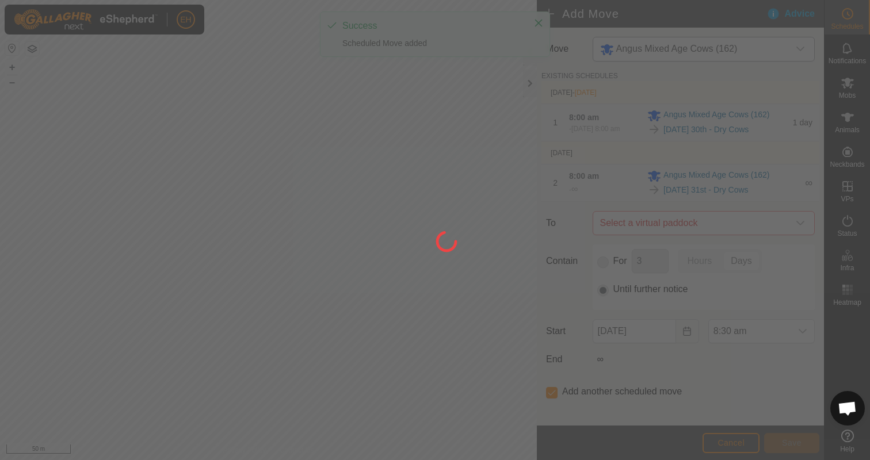
type input "[DATE]"
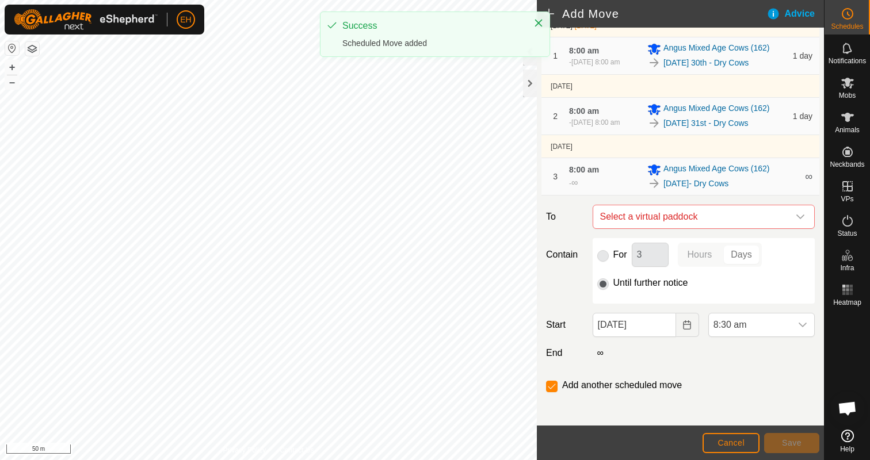
scroll to position [68, 0]
click at [695, 227] on span "Select a virtual paddock" at bounding box center [691, 215] width 193 height 23
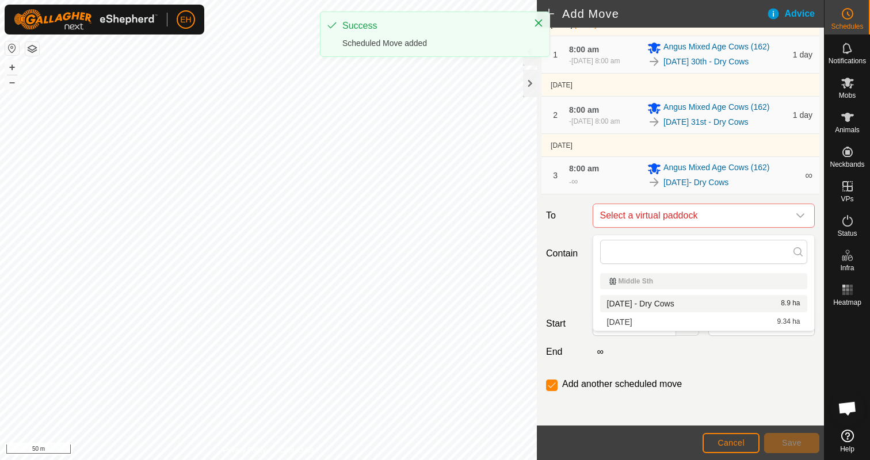
click at [664, 304] on li "[DATE] - Dry Cows 8.9 ha" at bounding box center [703, 303] width 207 height 17
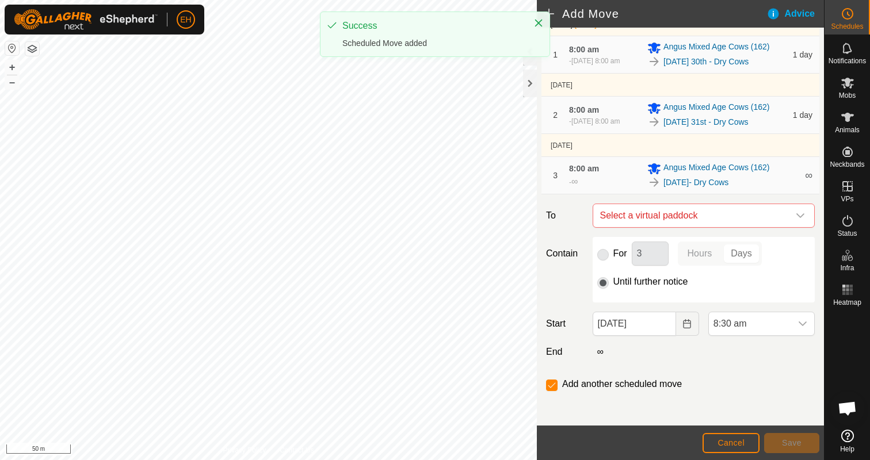
checkbox input "false"
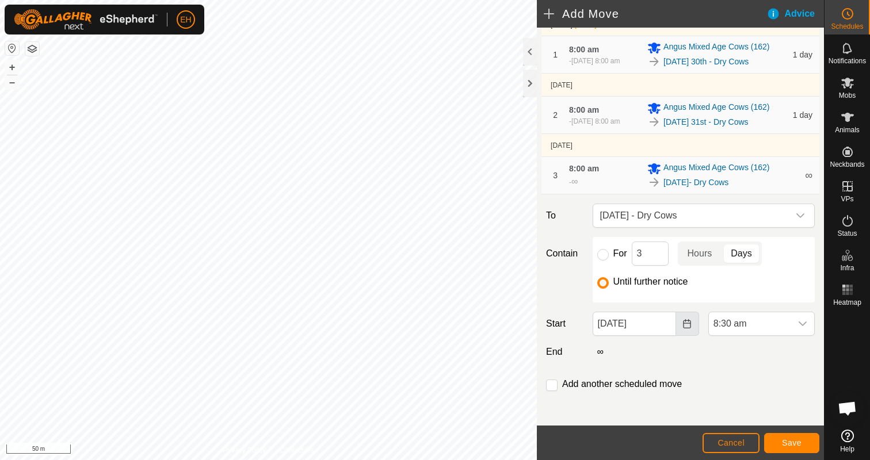
click at [684, 328] on icon "Choose Date" at bounding box center [686, 323] width 7 height 9
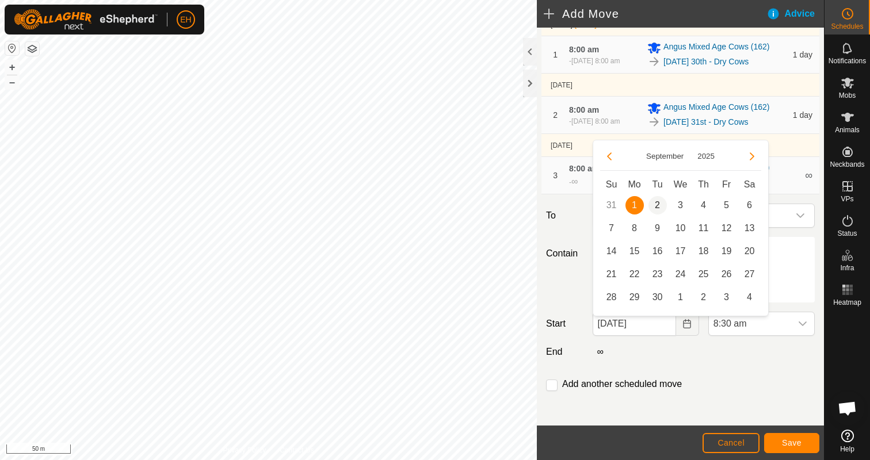
click at [661, 207] on span "2" at bounding box center [657, 205] width 18 height 18
type input "[DATE]"
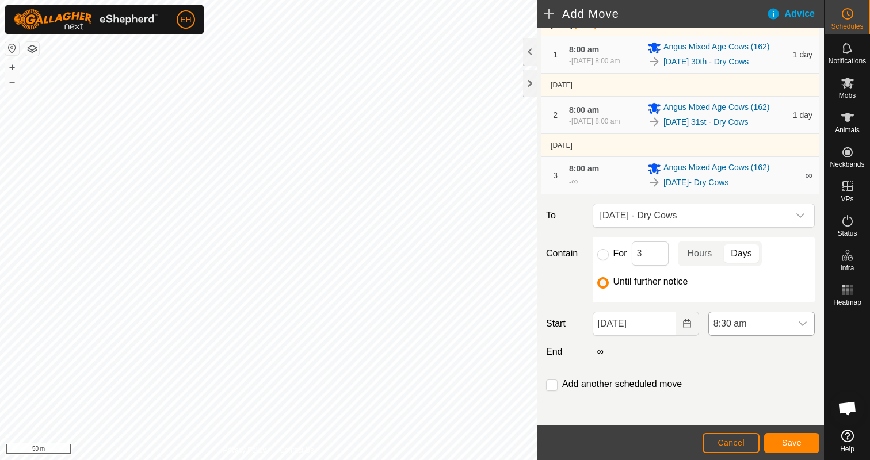
click at [806, 334] on div "dropdown trigger" at bounding box center [802, 323] width 23 height 23
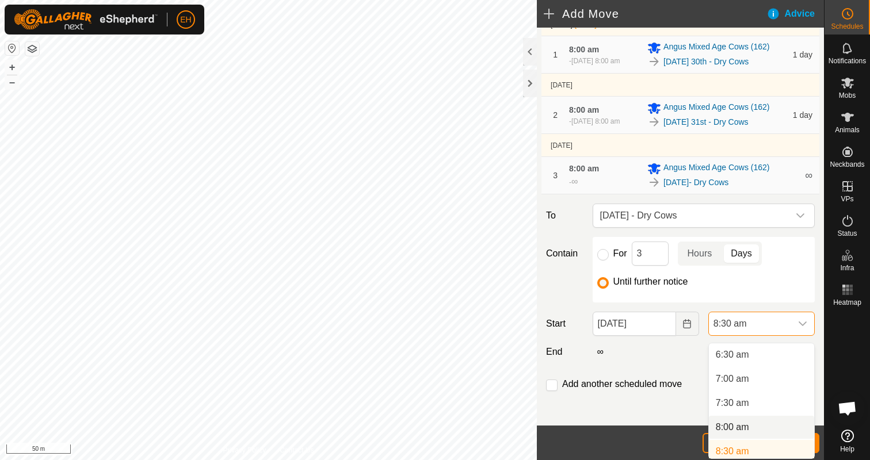
click at [739, 420] on li "8:00 am" at bounding box center [761, 427] width 105 height 23
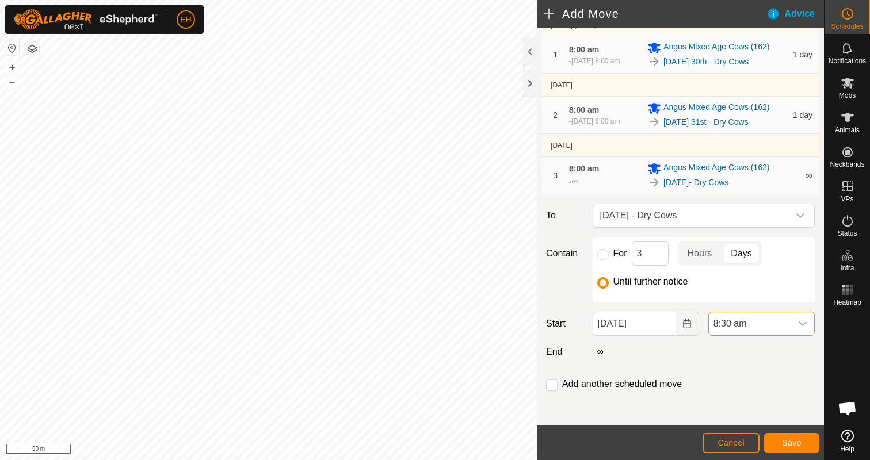
scroll to position [319, 0]
click at [549, 391] on input "checkbox" at bounding box center [552, 386] width 12 height 12
checkbox input "true"
click at [791, 443] on span "Save" at bounding box center [792, 442] width 20 height 9
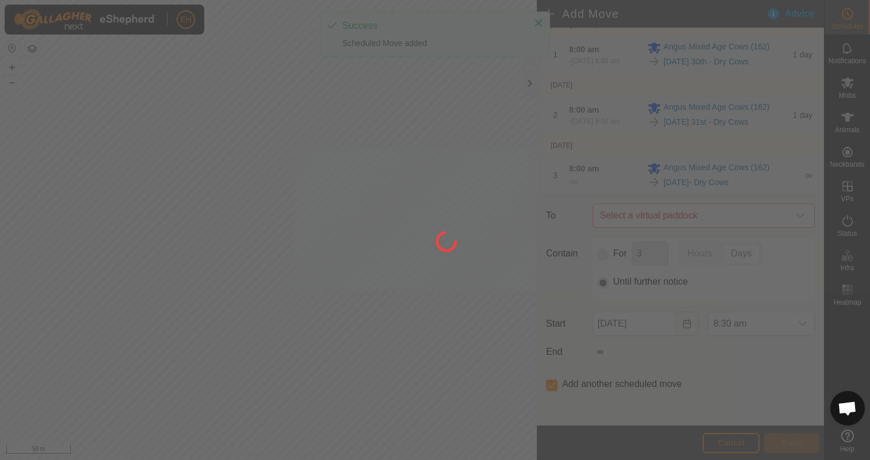
scroll to position [0, 0]
type input "[DATE]"
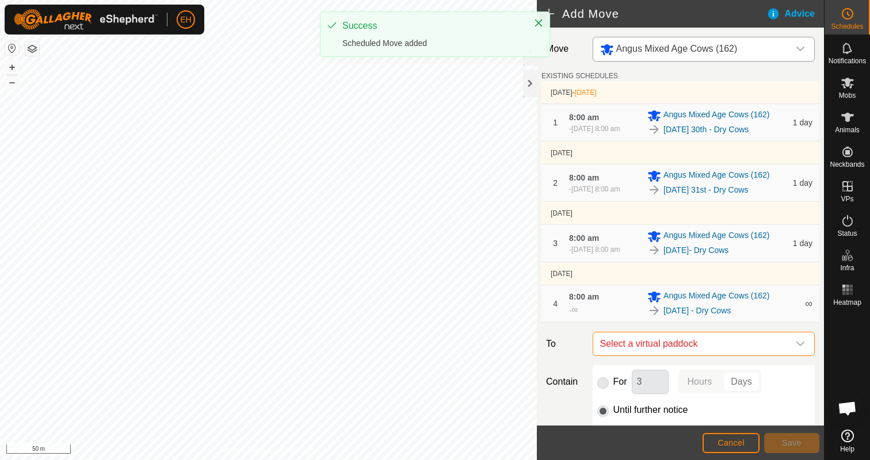
click at [675, 353] on span "Select a virtual paddock" at bounding box center [691, 343] width 193 height 23
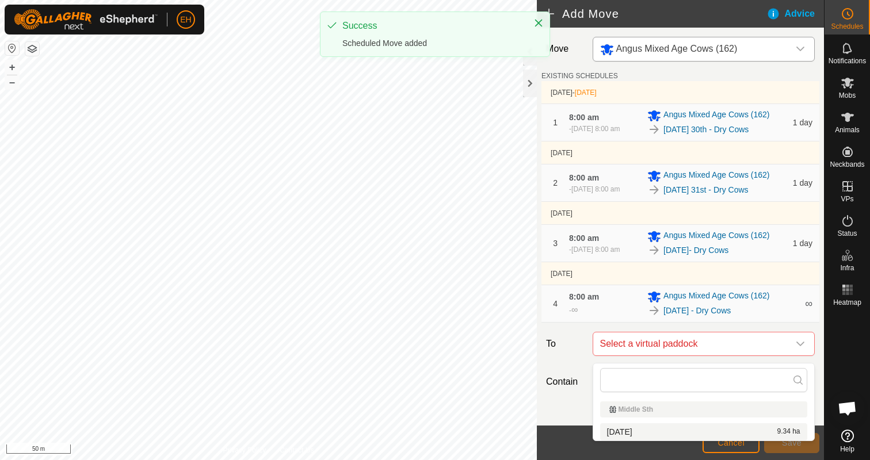
click at [641, 430] on li "[DATE] 9.34 ha" at bounding box center [703, 431] width 207 height 17
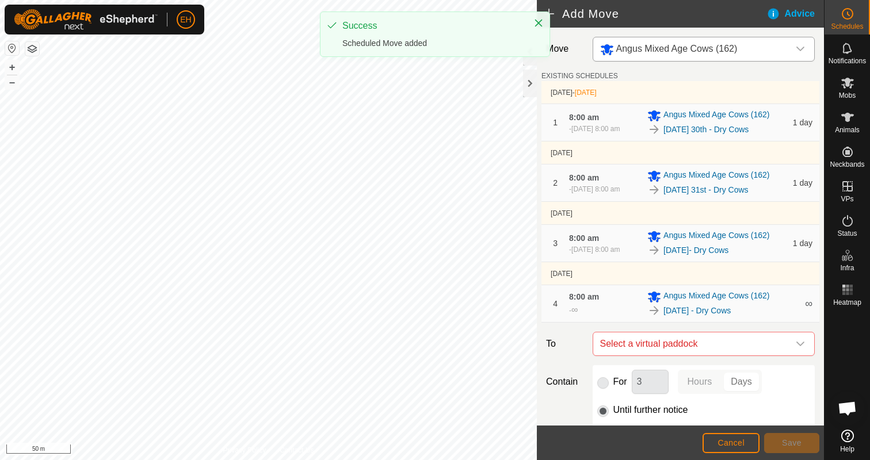
checkbox input "false"
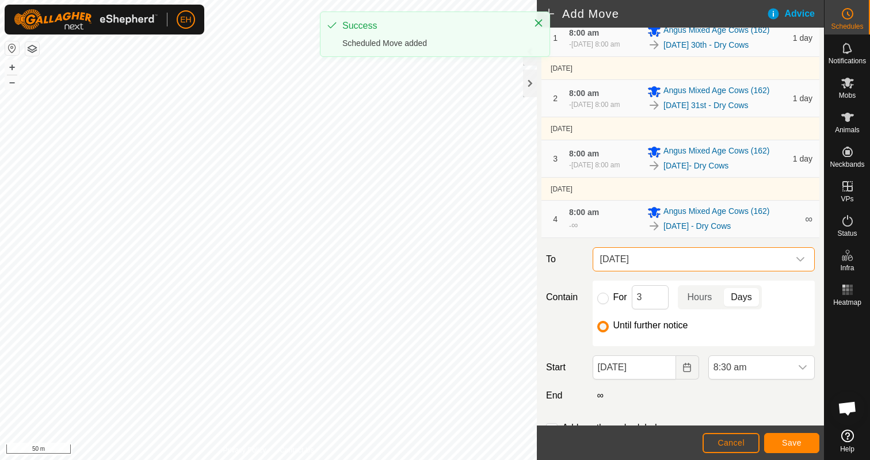
scroll to position [90, 0]
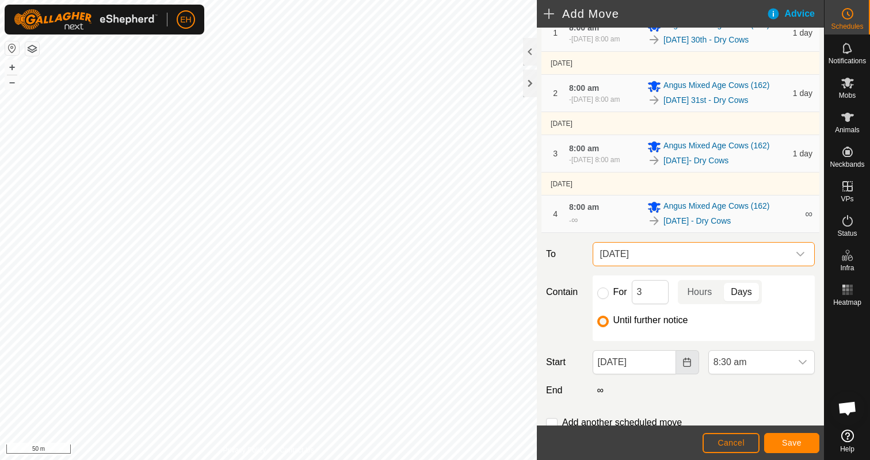
click at [684, 373] on button "Choose Date" at bounding box center [687, 362] width 23 height 24
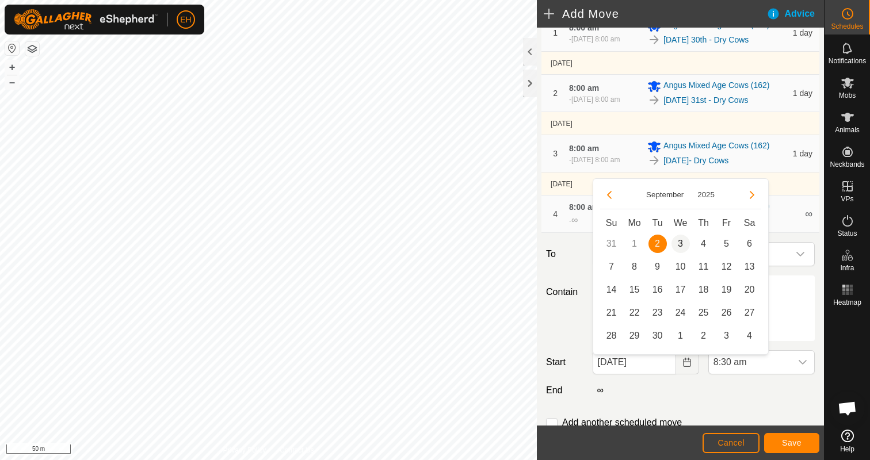
click at [680, 239] on span "3" at bounding box center [680, 244] width 18 height 18
type input "[DATE]"
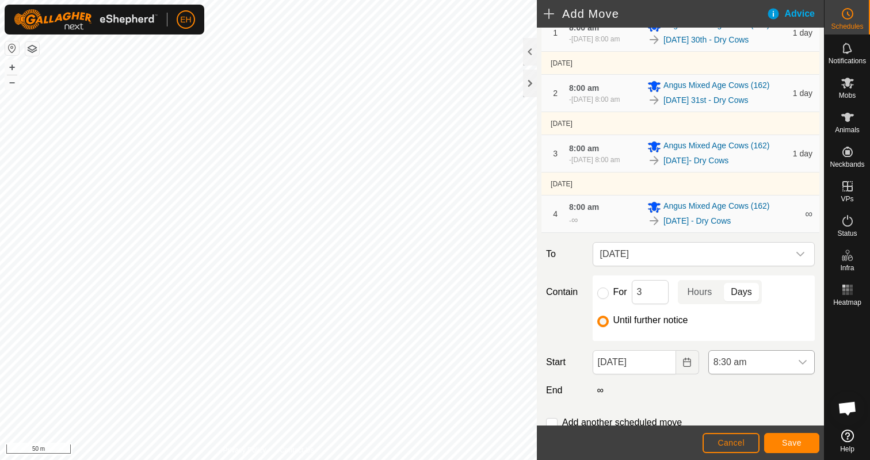
click at [803, 367] on icon "dropdown trigger" at bounding box center [802, 362] width 9 height 9
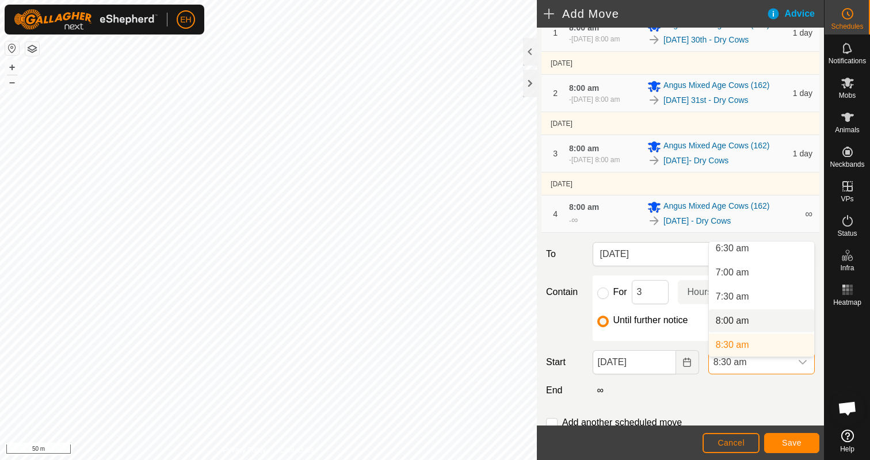
click at [730, 318] on li "8:00 am" at bounding box center [761, 320] width 105 height 23
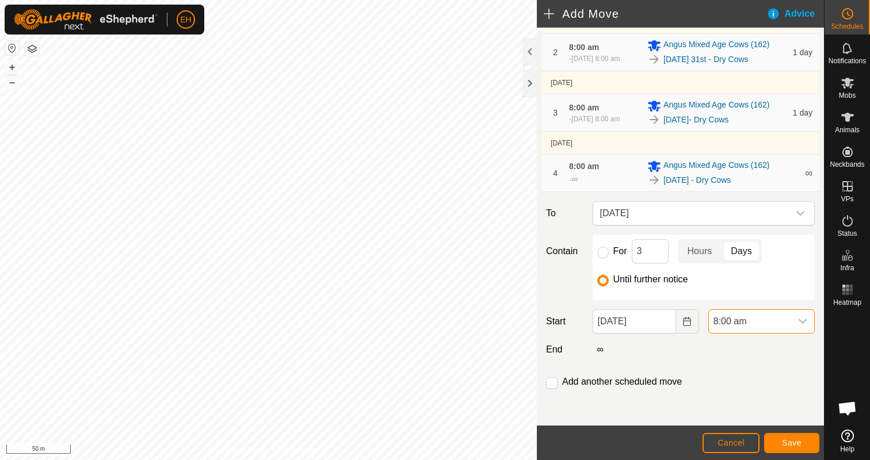
scroll to position [136, 0]
click at [555, 380] on input "checkbox" at bounding box center [552, 383] width 12 height 12
click at [553, 384] on input "checkbox" at bounding box center [552, 383] width 12 height 12
checkbox input "false"
click at [793, 446] on span "Save" at bounding box center [792, 442] width 20 height 9
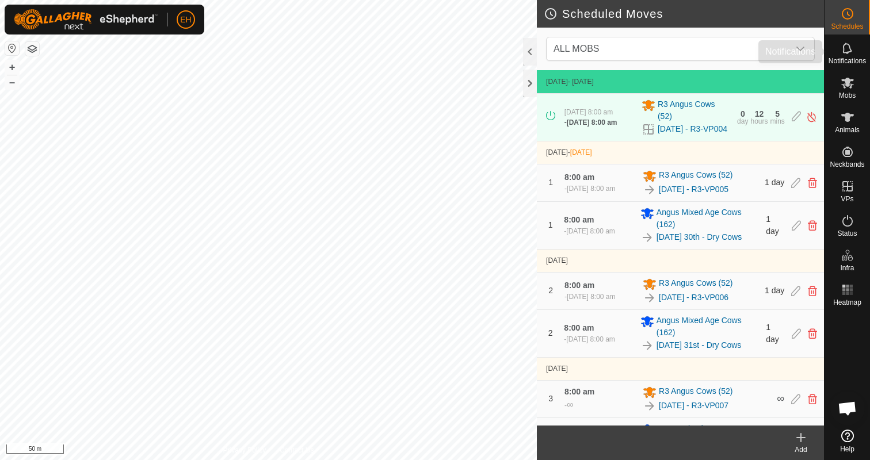
click at [847, 53] on icon at bounding box center [847, 48] width 14 height 14
